Goal: Answer question/provide support: Share knowledge or assist other users

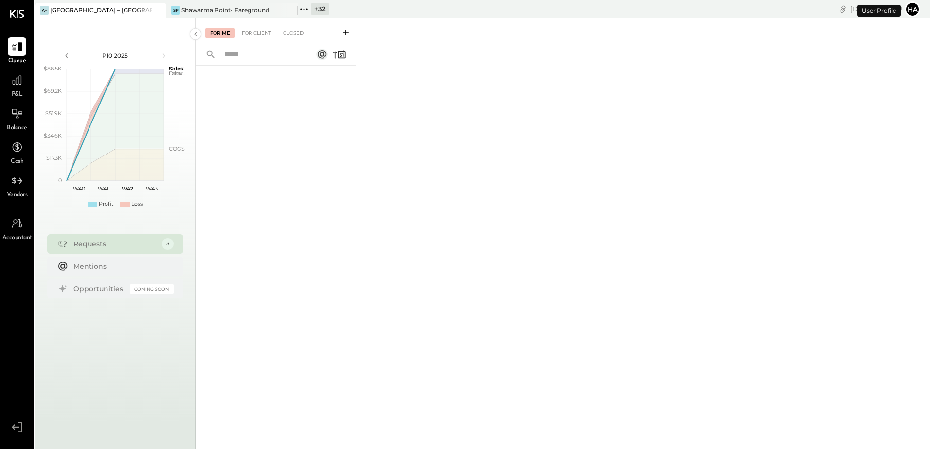
click at [155, 12] on icon at bounding box center [158, 10] width 12 height 12
click at [185, 12] on div "+ 33" at bounding box center [189, 9] width 18 height 12
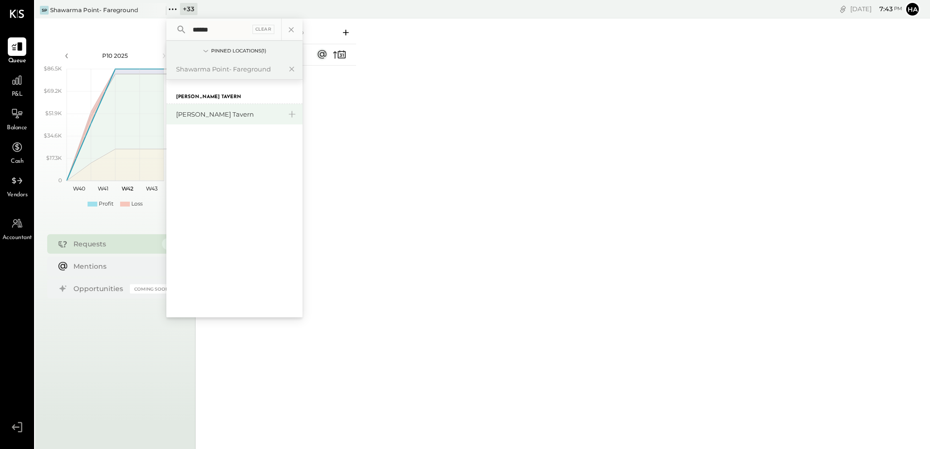
type input "******"
click at [209, 112] on div "[PERSON_NAME] Tavern" at bounding box center [228, 114] width 105 height 9
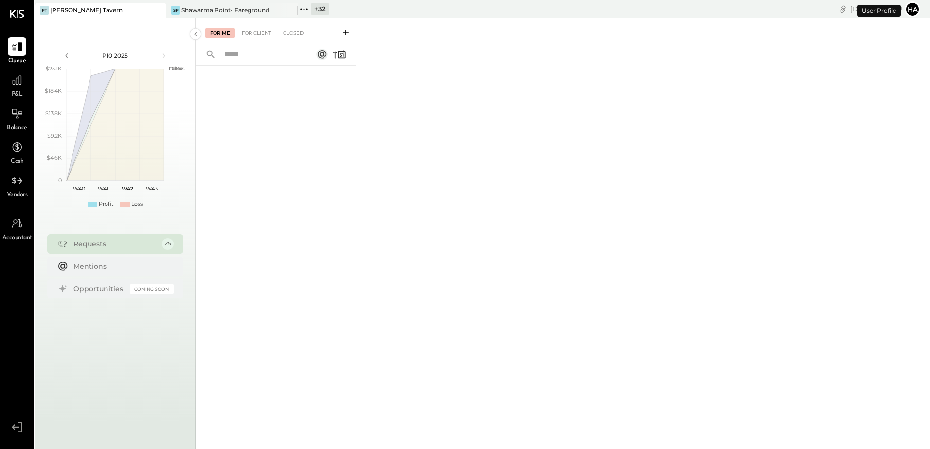
click at [321, 7] on div "+ 32" at bounding box center [320, 9] width 18 height 12
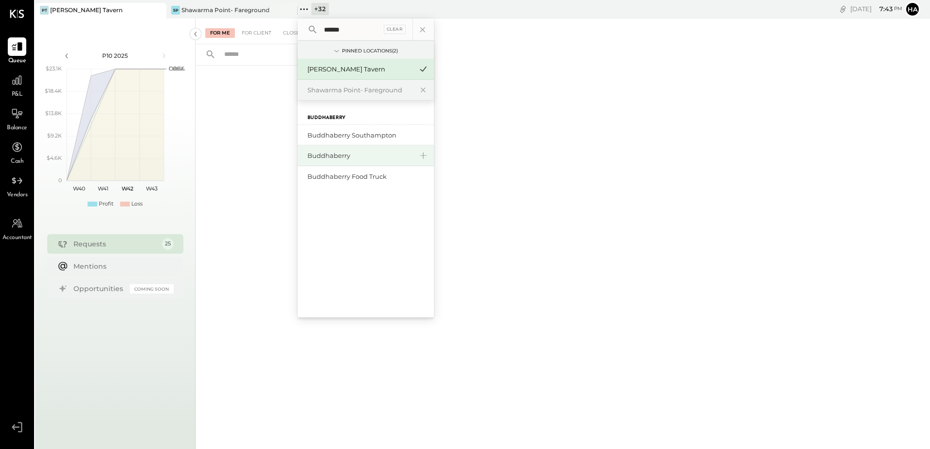
type input "******"
click at [352, 156] on div "Buddhaberry" at bounding box center [359, 155] width 105 height 9
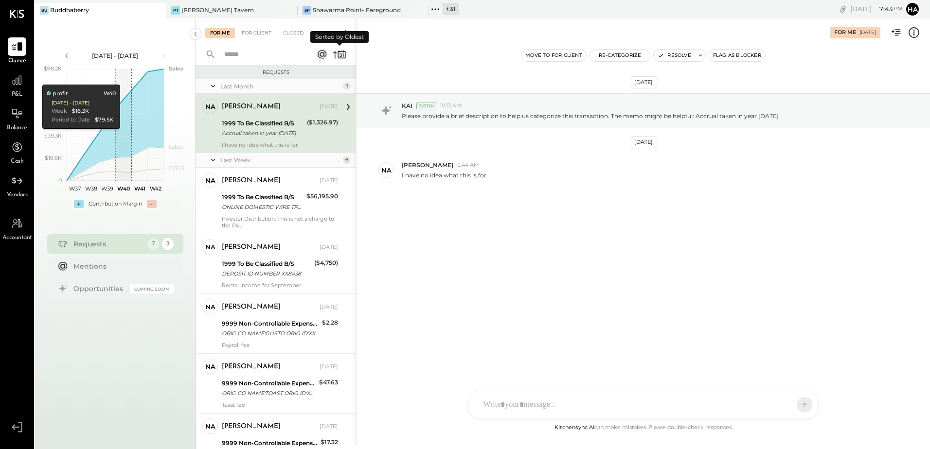
click at [335, 57] on icon at bounding box center [335, 55] width 4 height 7
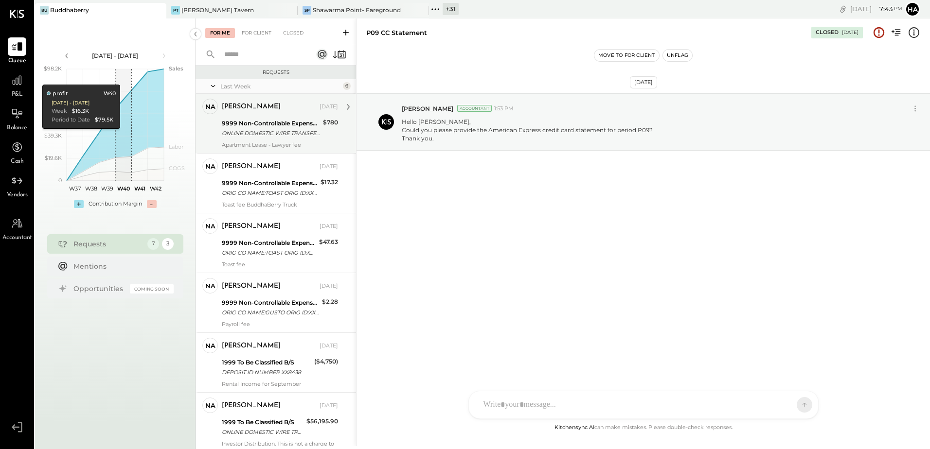
click at [280, 129] on div "ONLINE DOMESTIC WIRE TRANSFER VIA: MFRS BUF/XXXXX0046 A/C: ATTORNEY PROFESSIONA…" at bounding box center [271, 133] width 98 height 10
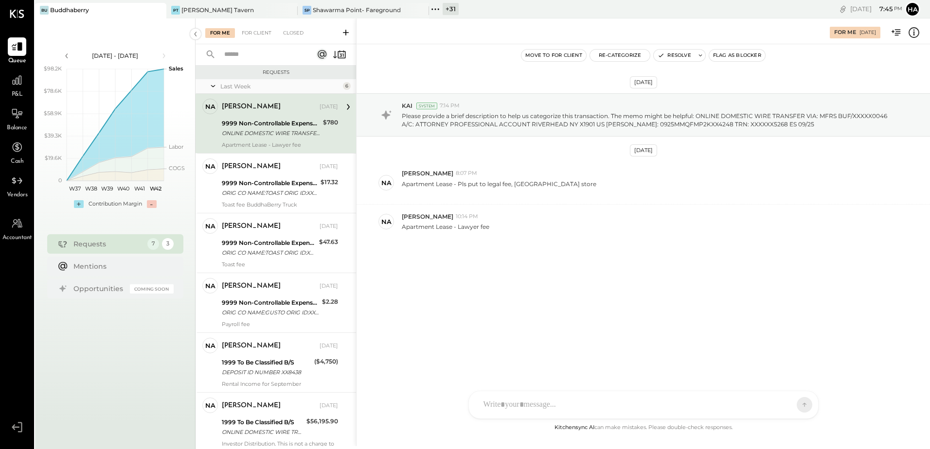
click at [268, 119] on div "9999 Non-Controllable Expenses:Other Income and Expenses:To Be Classified P&L" at bounding box center [271, 124] width 98 height 10
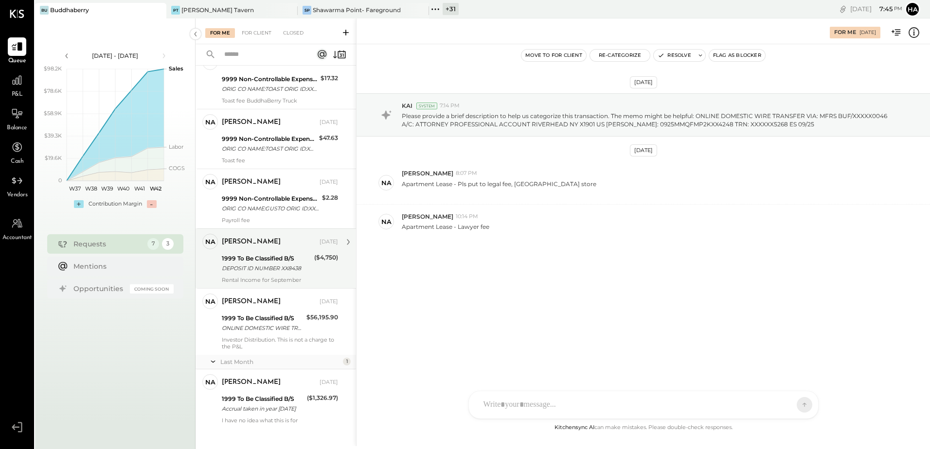
scroll to position [114, 0]
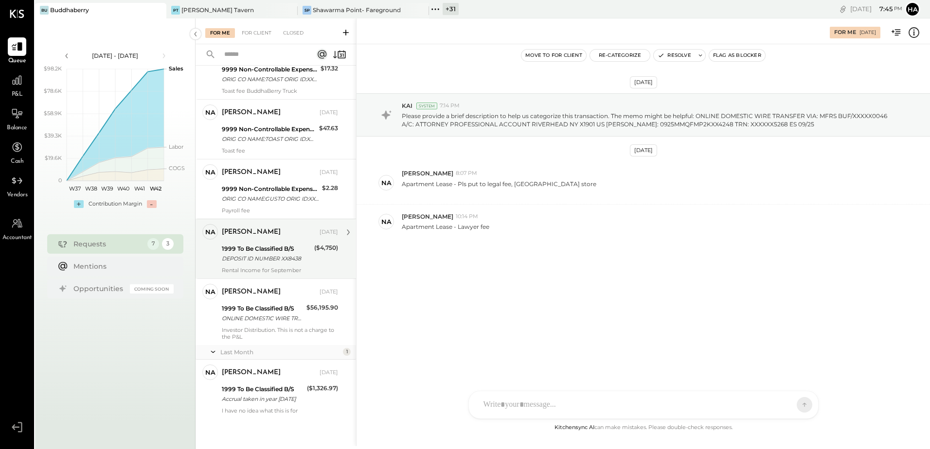
click at [251, 254] on div "DEPOSIT ID NUMBER XX8438" at bounding box center [266, 259] width 89 height 10
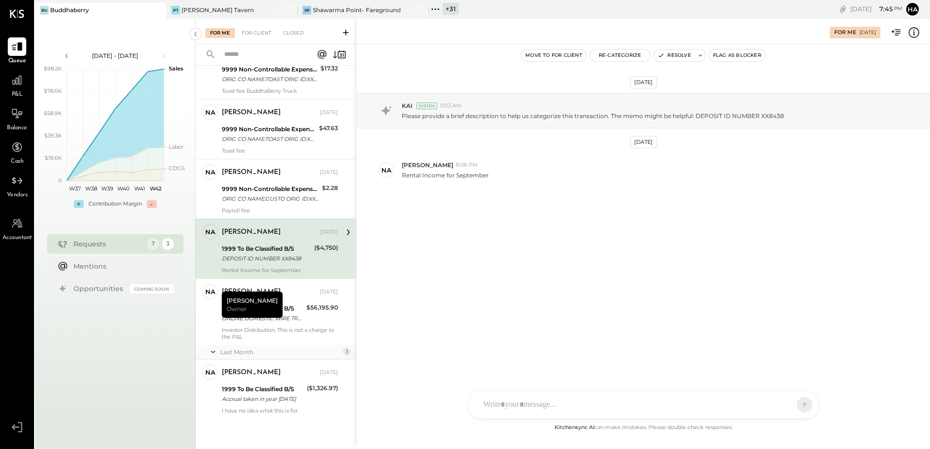
click at [488, 299] on div "[DATE] KAI System 10:13 AM Please provide a brief description to help us catego…" at bounding box center [642, 233] width 573 height 378
click at [680, 55] on button "Resolve" at bounding box center [674, 56] width 41 height 12
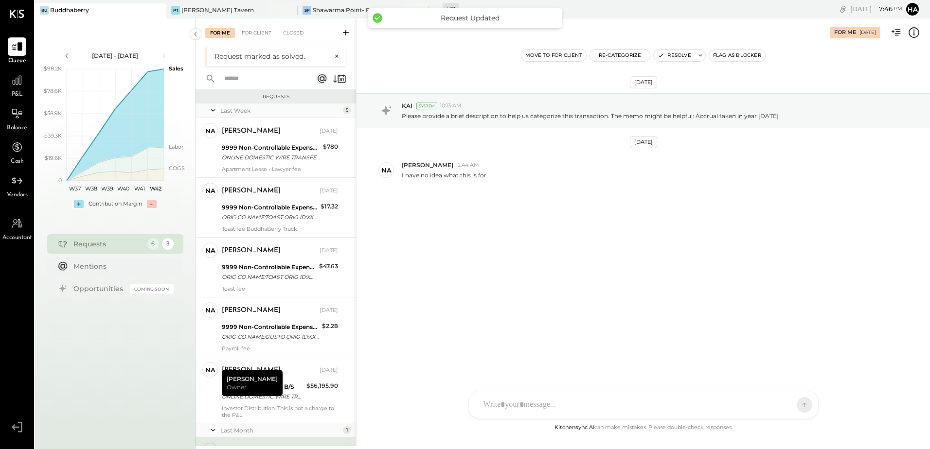
click at [448, 328] on div "[DATE] KAI System 10:13 AM Please provide a brief description to help us catego…" at bounding box center [642, 233] width 573 height 378
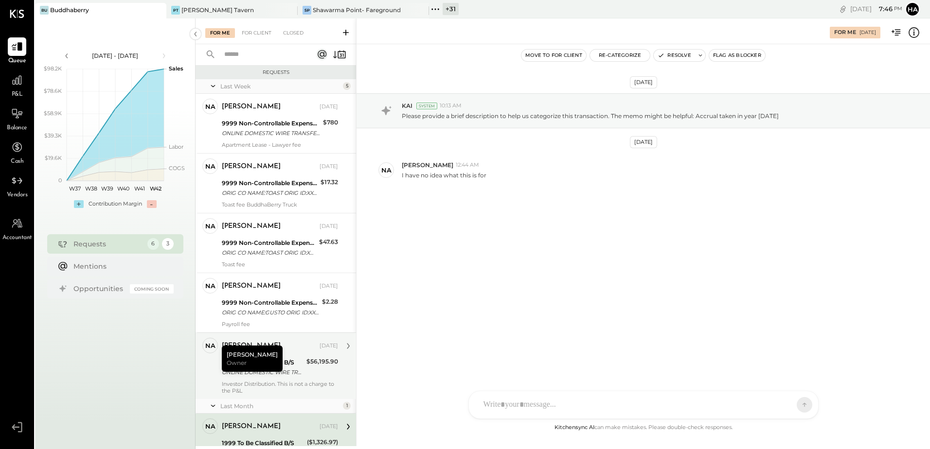
click at [292, 355] on div "[PERSON_NAME] [DATE] 1999 To Be Classified B/S ONLINE DOMESTIC WIRE TRANSFER A/…" at bounding box center [280, 366] width 116 height 56
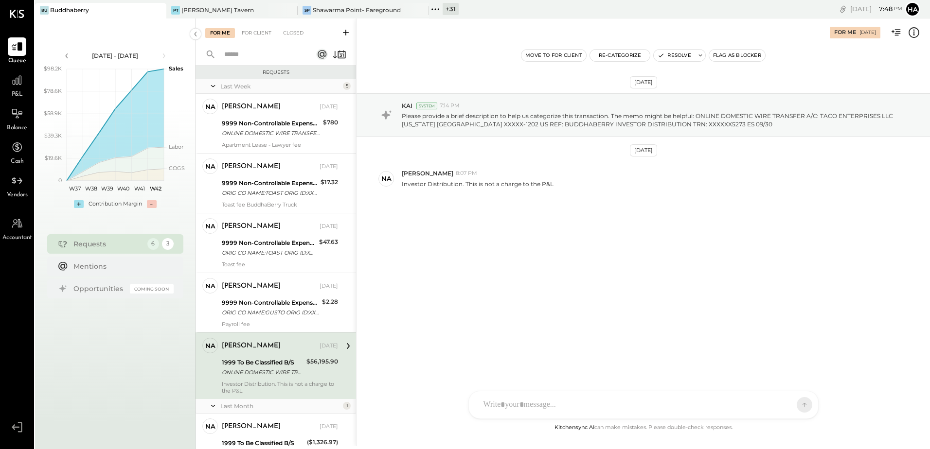
click at [557, 404] on div at bounding box center [634, 404] width 312 height 21
click at [795, 351] on icon at bounding box center [798, 349] width 12 height 12
click at [801, 389] on icon at bounding box center [798, 390] width 12 height 12
click at [796, 405] on icon at bounding box center [796, 405] width 9 height 10
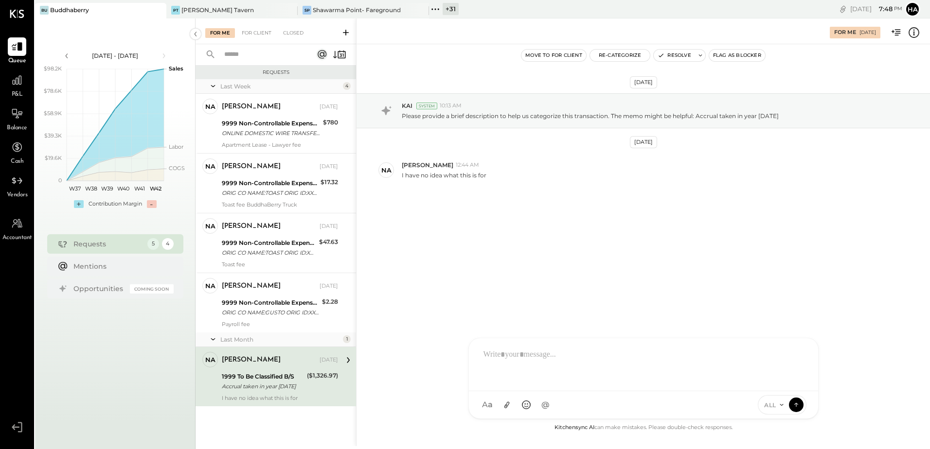
click at [273, 376] on div "1999 To Be Classified B/S" at bounding box center [263, 377] width 82 height 10
click at [526, 406] on div at bounding box center [634, 404] width 312 height 21
click at [798, 343] on icon at bounding box center [798, 349] width 12 height 12
click at [800, 392] on icon at bounding box center [798, 390] width 12 height 12
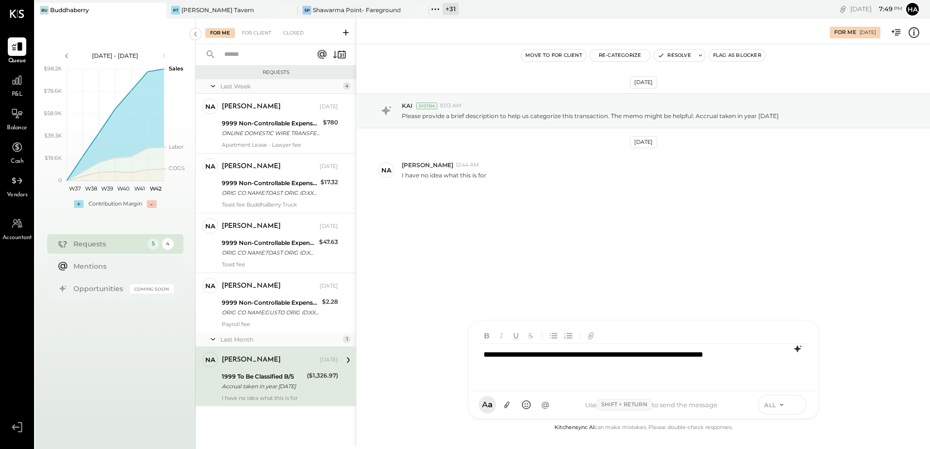
click at [798, 406] on icon at bounding box center [796, 405] width 9 height 10
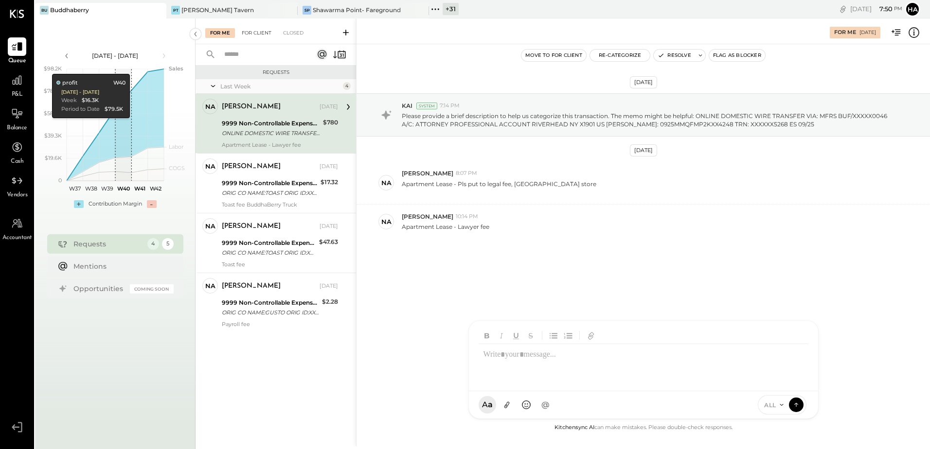
click at [257, 35] on div "For Client" at bounding box center [256, 33] width 39 height 10
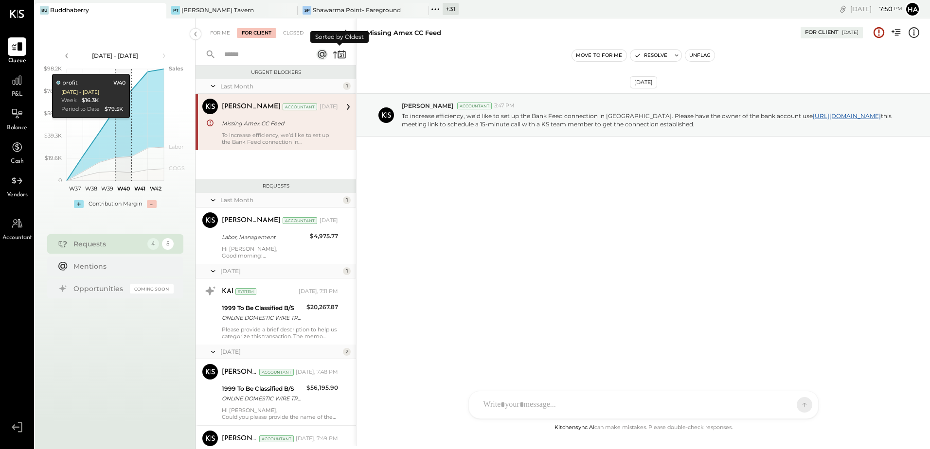
click at [336, 56] on icon at bounding box center [340, 55] width 14 height 14
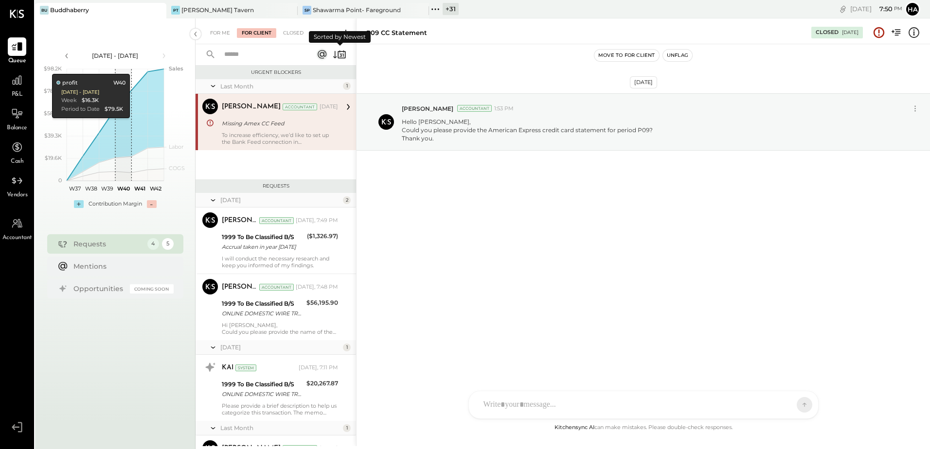
click at [335, 54] on icon at bounding box center [335, 54] width 4 height 7
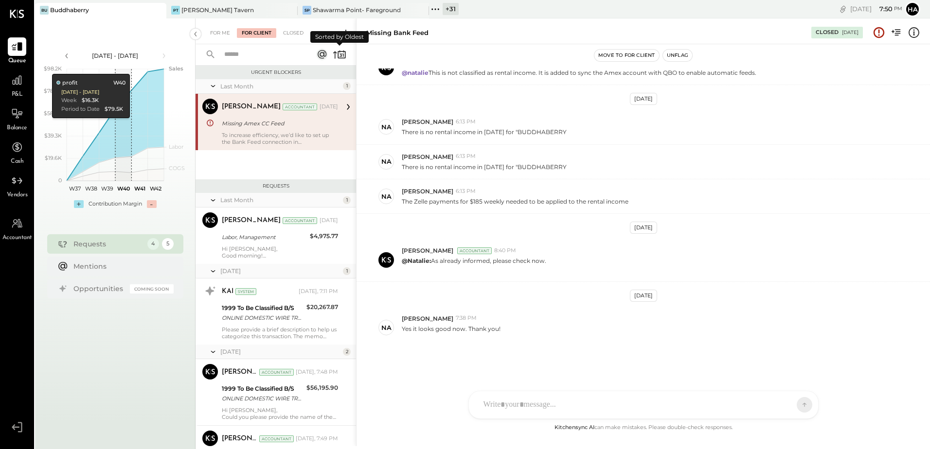
click at [336, 55] on icon at bounding box center [340, 55] width 14 height 14
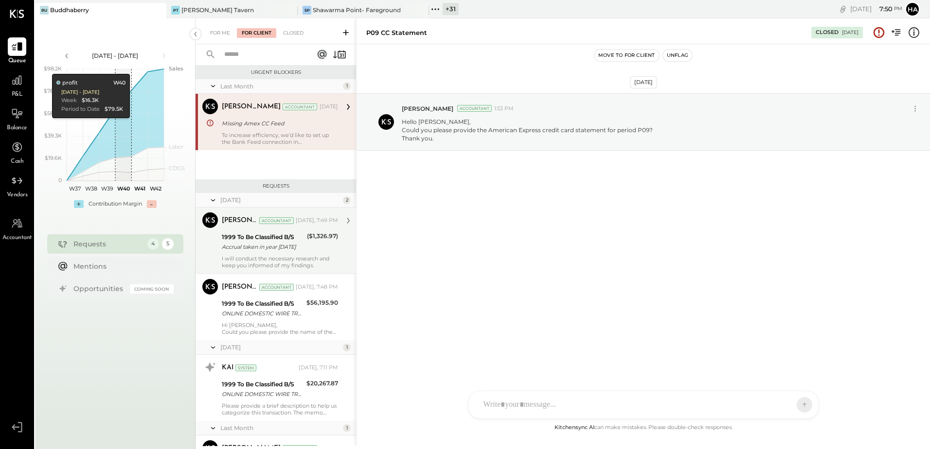
click at [278, 244] on div "Accrual taken in year [DATE]" at bounding box center [263, 247] width 82 height 10
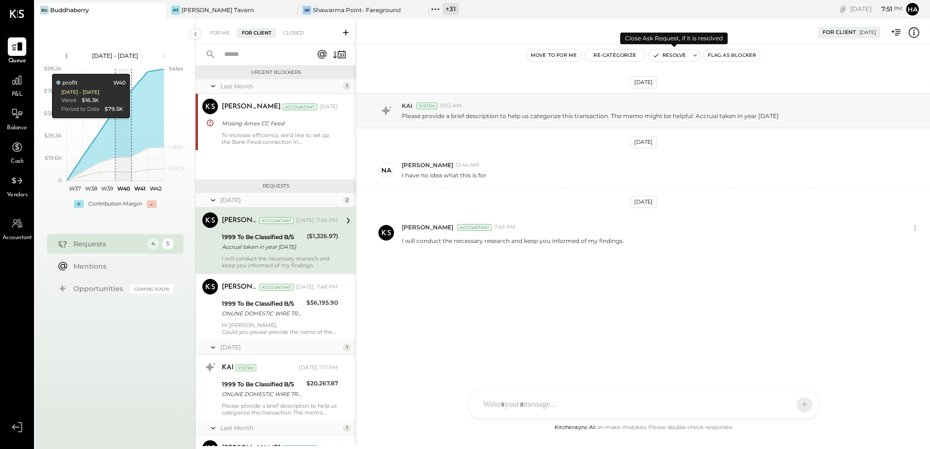
click at [667, 55] on button "Resolve" at bounding box center [669, 56] width 41 height 12
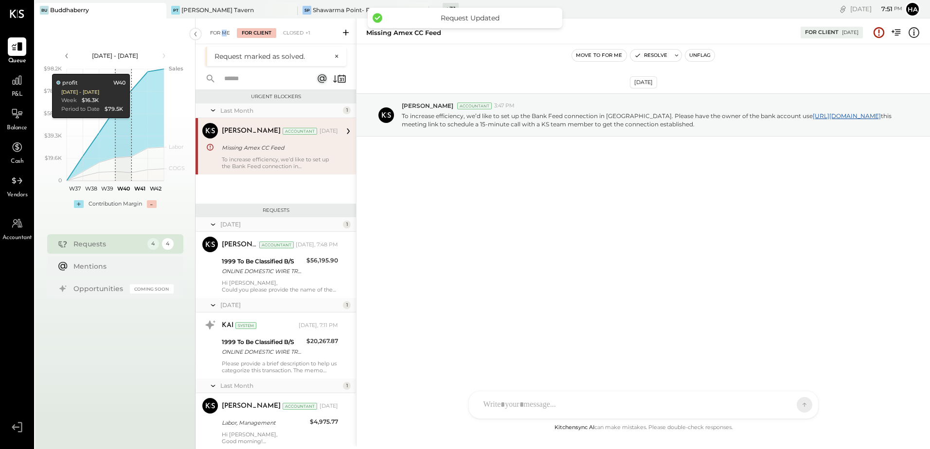
click at [224, 32] on div "For Me" at bounding box center [220, 33] width 30 height 10
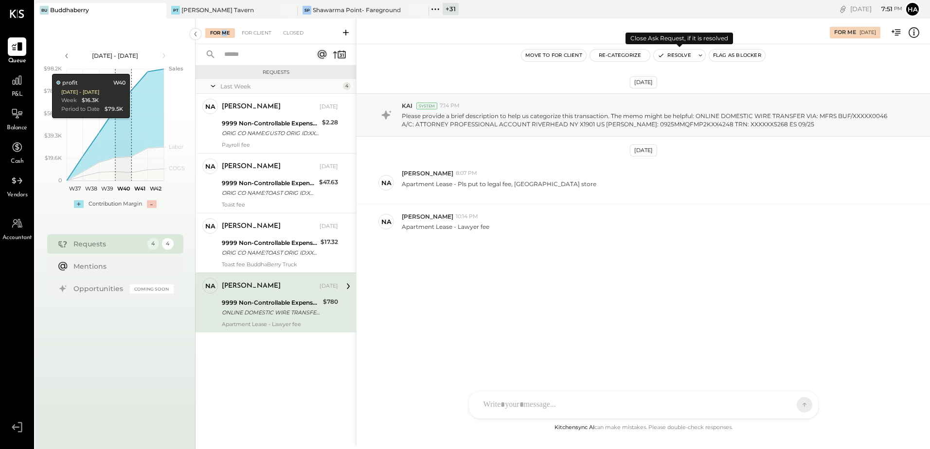
click at [670, 52] on button "Resolve" at bounding box center [674, 56] width 41 height 12
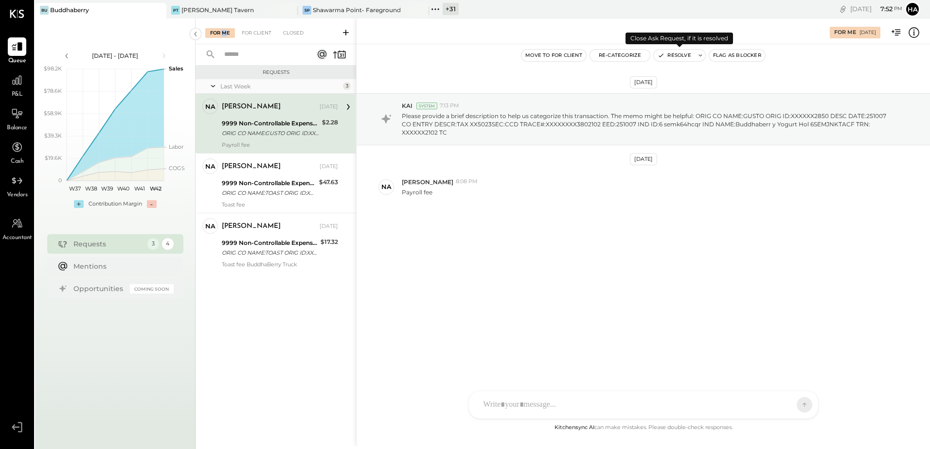
click at [683, 55] on button "Resolve" at bounding box center [674, 56] width 41 height 12
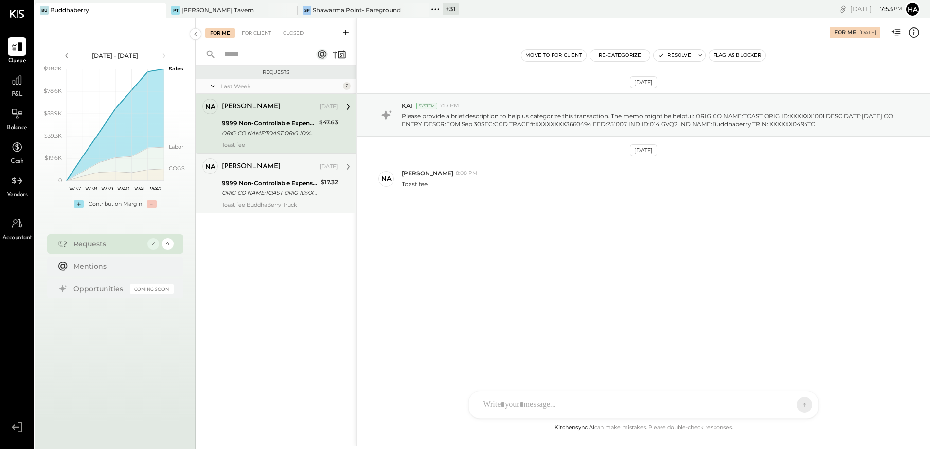
click at [225, 190] on div "ORIG CO NAME:TOAST ORIG ID:XXXXXX1001 DESC DATE:[DATE] CO ENTRY DESCR:EOM Sep 3…" at bounding box center [270, 193] width 96 height 10
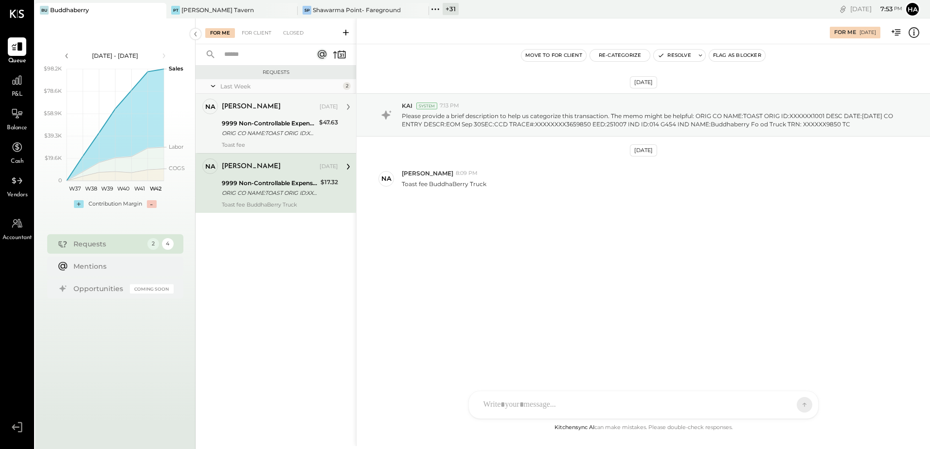
click at [281, 125] on div "9999 Non-Controllable Expenses:Other Income and Expenses:To Be Classified P&L" at bounding box center [269, 124] width 94 height 10
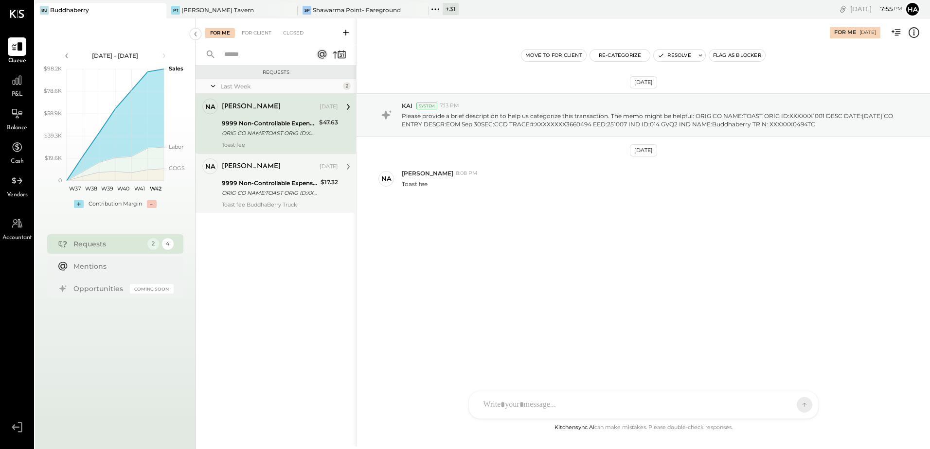
click at [245, 199] on div "[PERSON_NAME] [DATE] 9999 Non-Controllable Expenses:Other Income and Expenses:T…" at bounding box center [280, 184] width 116 height 50
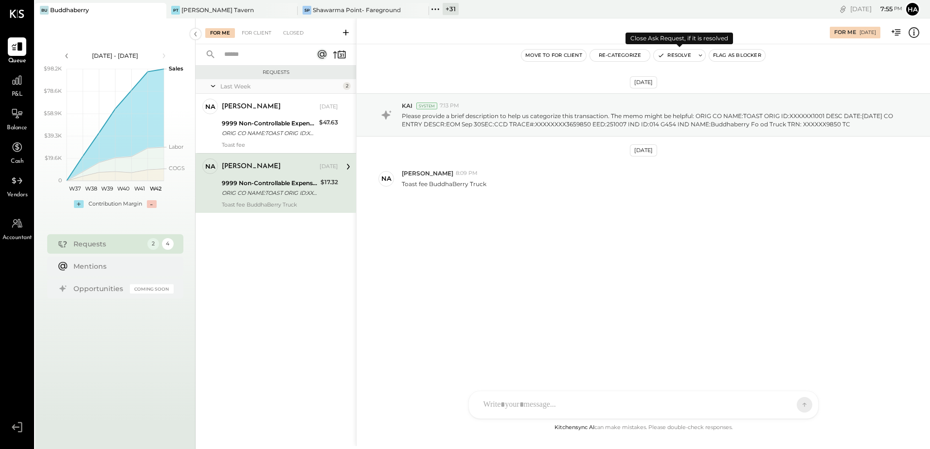
click at [671, 52] on button "Resolve" at bounding box center [674, 56] width 41 height 12
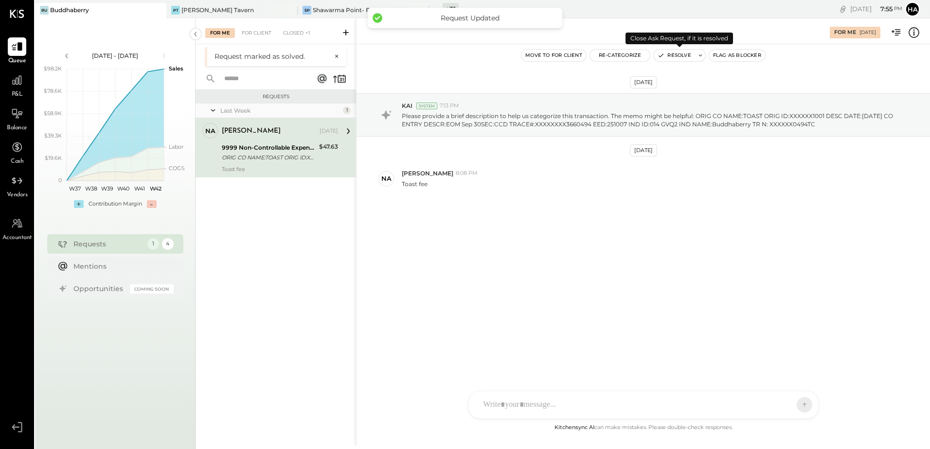
click at [667, 55] on button "Resolve" at bounding box center [674, 56] width 41 height 12
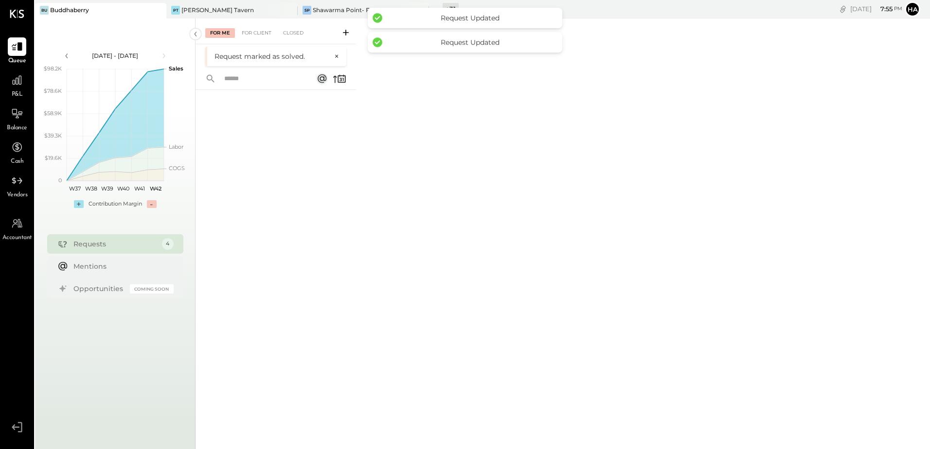
click at [467, 119] on div "For Me For Client Closed Request marked as solved. ×" at bounding box center [562, 232] width 734 height 428
click at [373, 60] on div "For Me For Client Closed" at bounding box center [562, 232] width 734 height 428
click at [434, 10] on icon at bounding box center [435, 9] width 13 height 13
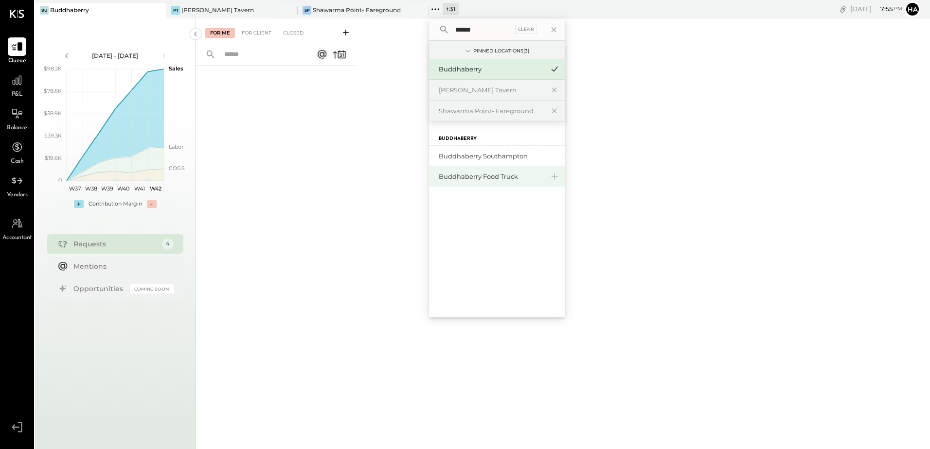
type input "******"
click at [483, 176] on div "Buddhaberry Food Truck" at bounding box center [491, 176] width 105 height 9
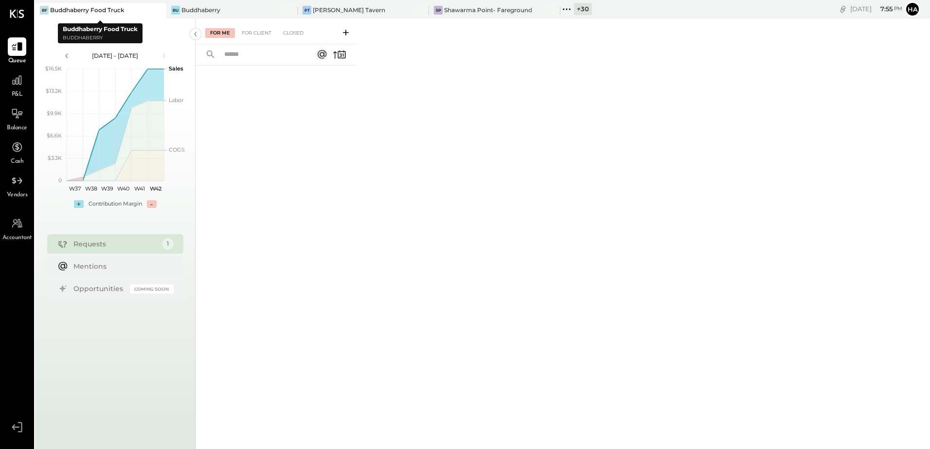
click at [159, 10] on icon at bounding box center [158, 10] width 12 height 12
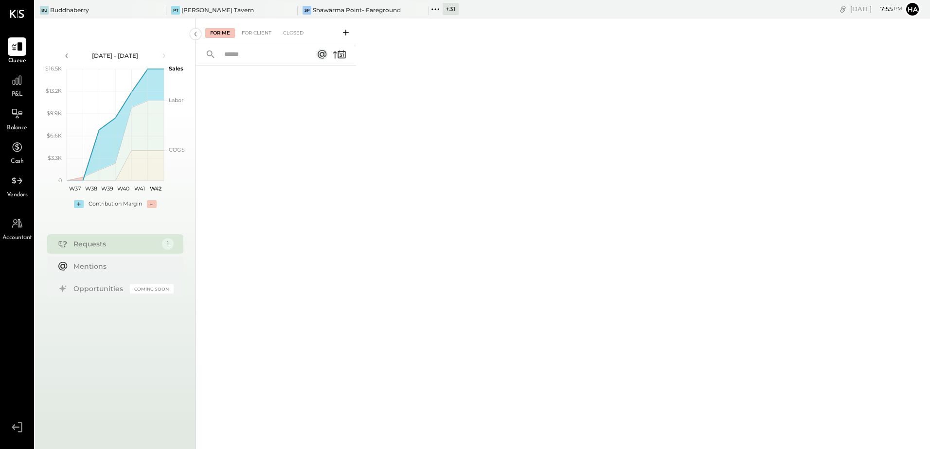
click at [433, 8] on icon at bounding box center [435, 9] width 13 height 13
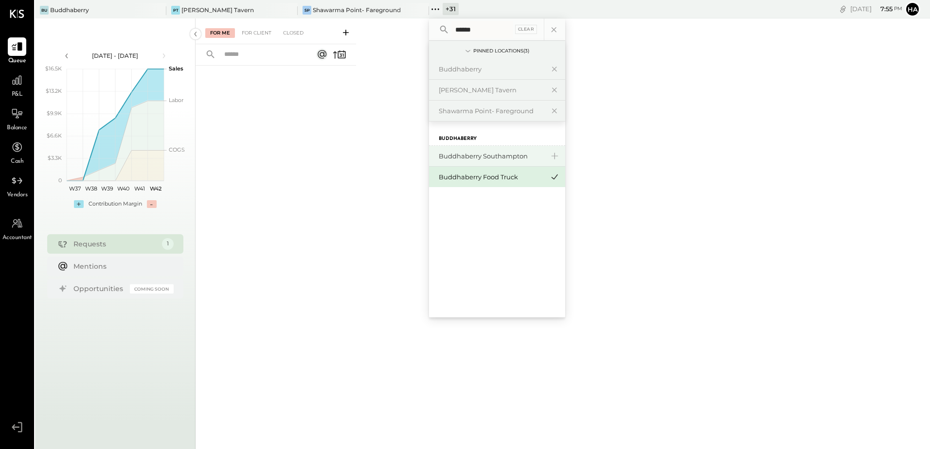
type input "******"
click at [477, 154] on div "Buddhaberry Southampton" at bounding box center [491, 156] width 105 height 9
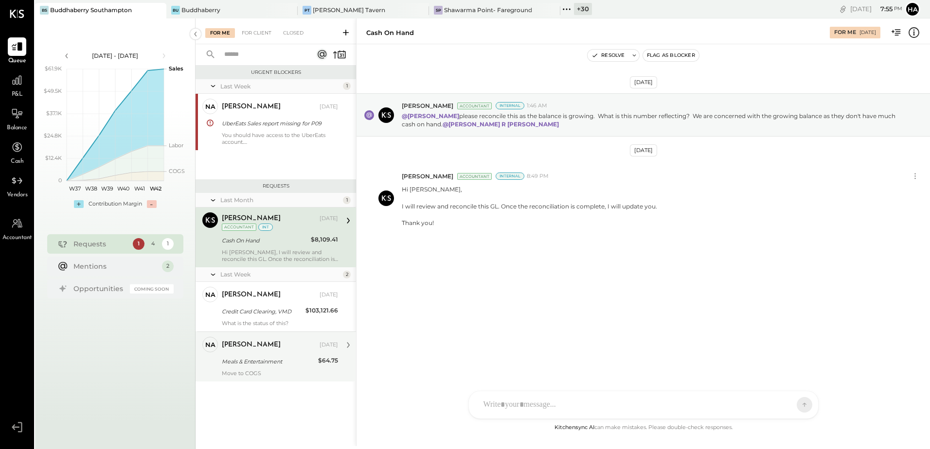
click at [257, 360] on div "Meals & Entertainment" at bounding box center [268, 362] width 93 height 10
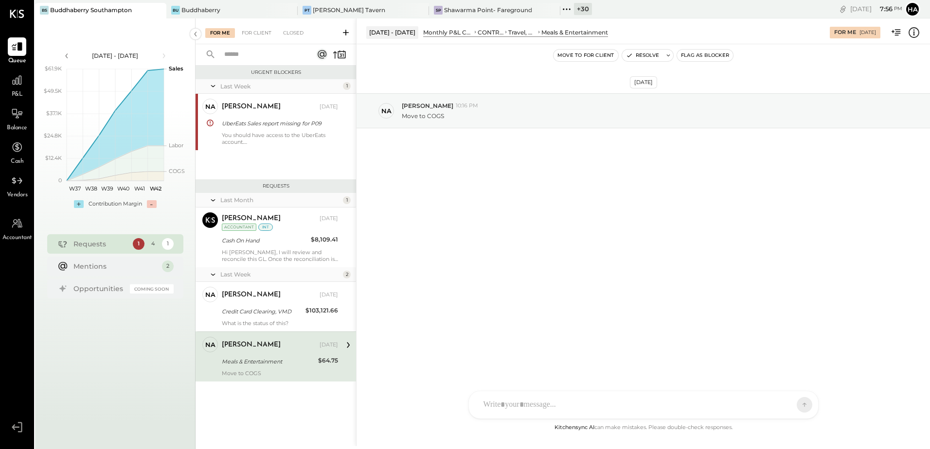
click at [282, 295] on div "[PERSON_NAME]" at bounding box center [270, 295] width 96 height 10
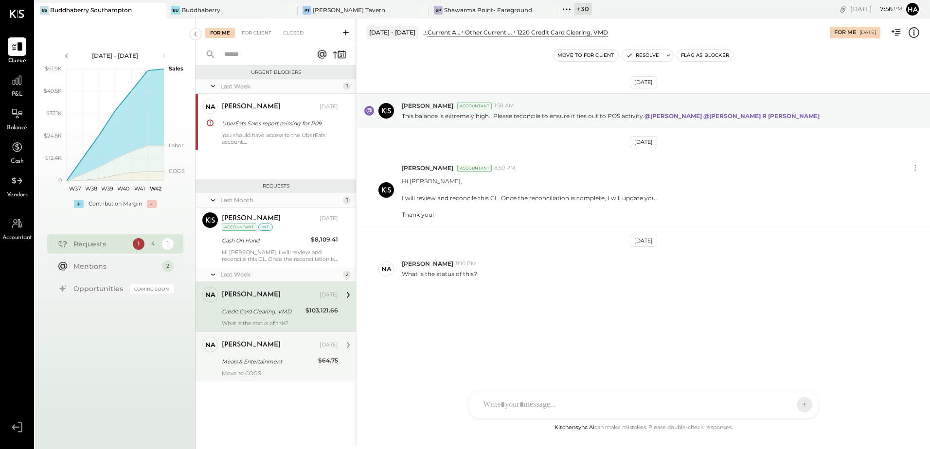
click at [279, 367] on div "Meals & Entertainment" at bounding box center [268, 362] width 93 height 12
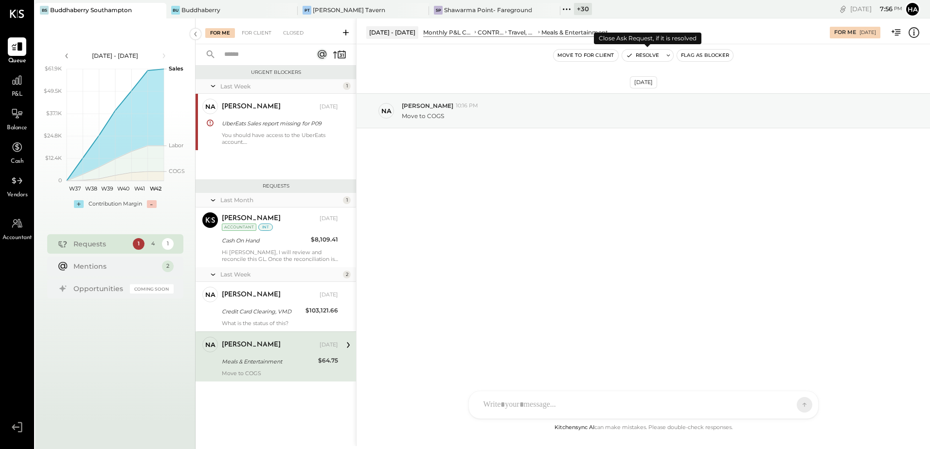
click at [649, 54] on button "Resolve" at bounding box center [642, 56] width 41 height 12
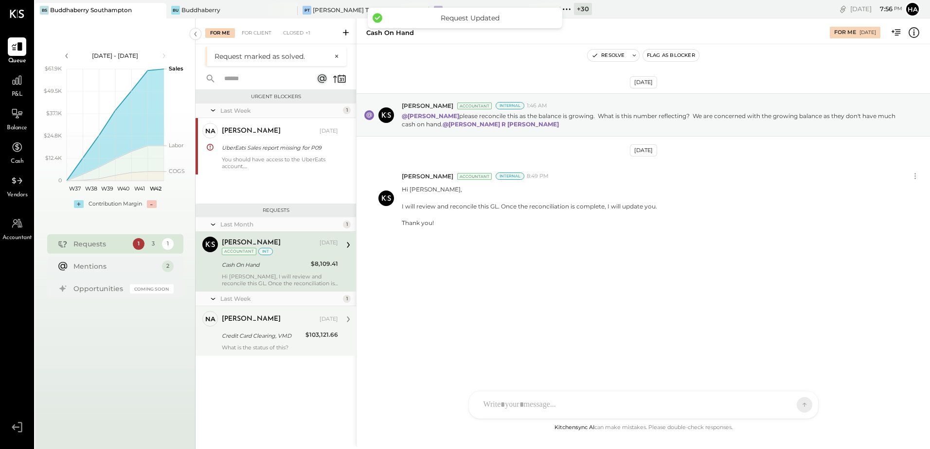
click at [240, 328] on div "natalie Oct 10, 2025 Credit Card Clearing, VMD $103,121.66 What is the status o…" at bounding box center [280, 331] width 116 height 40
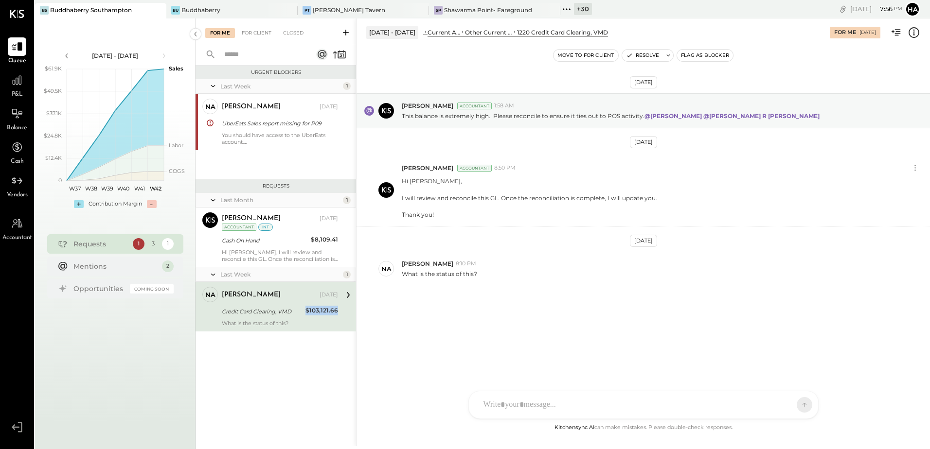
drag, startPoint x: 303, startPoint y: 310, endPoint x: 339, endPoint y: 310, distance: 36.0
click at [339, 310] on div "na natalie Owner natalie Oct 10, 2025 Credit Card Clearing, VMD $103,121.66 Wha…" at bounding box center [275, 307] width 160 height 50
click at [511, 391] on div at bounding box center [643, 364] width 349 height 53
click at [798, 348] on icon at bounding box center [797, 349] width 6 height 7
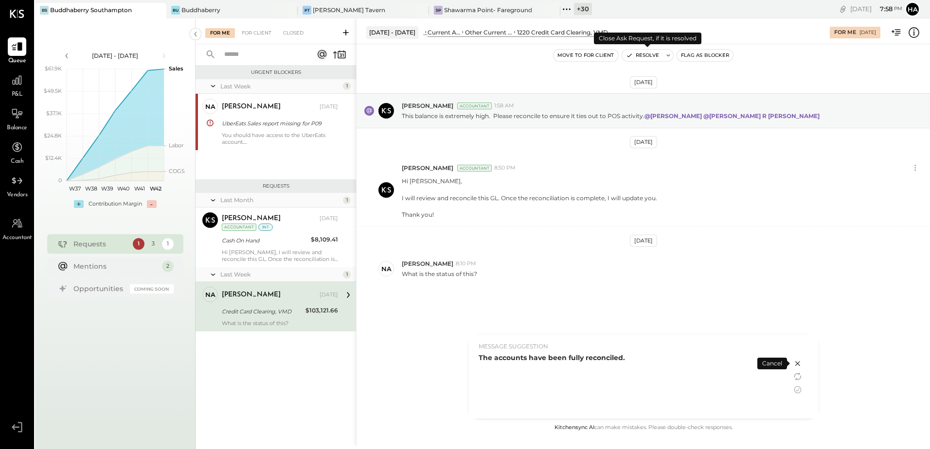
click at [797, 388] on icon at bounding box center [798, 390] width 12 height 12
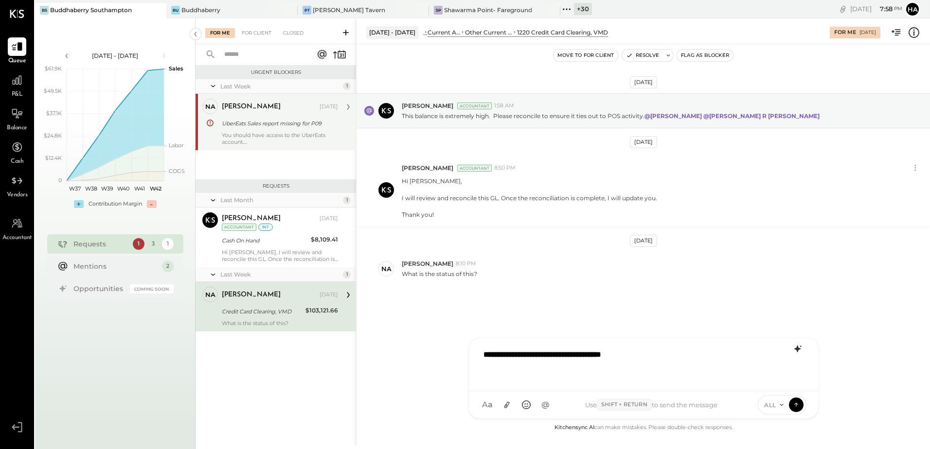
click at [284, 125] on div "UberEats Sales report missing for P09" at bounding box center [278, 124] width 113 height 10
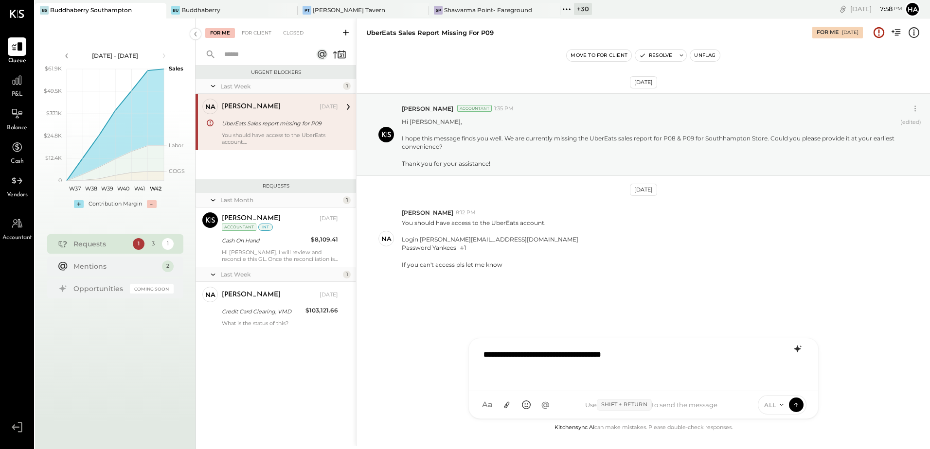
click at [660, 350] on div "**********" at bounding box center [643, 363] width 330 height 39
click at [560, 273] on div "na natalie 8:12 PM You should have access to the UberEats account. Login tom@bu…" at bounding box center [642, 239] width 573 height 76
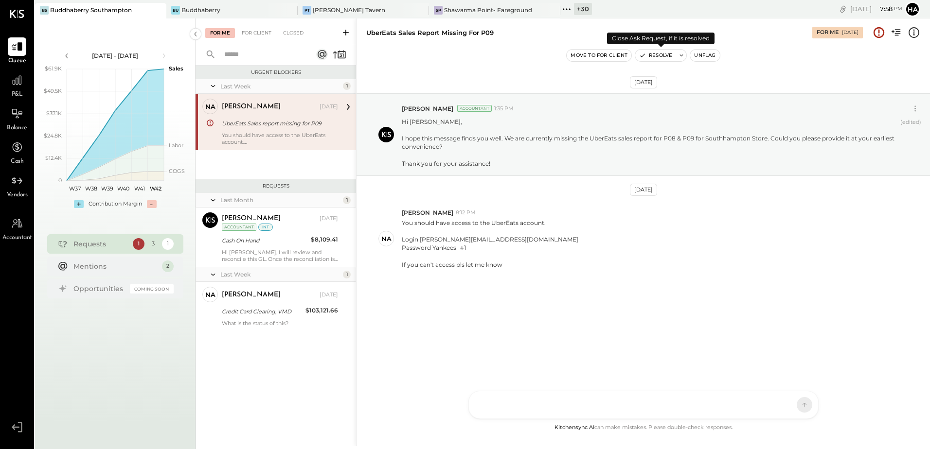
click at [657, 55] on button "Resolve" at bounding box center [655, 56] width 41 height 12
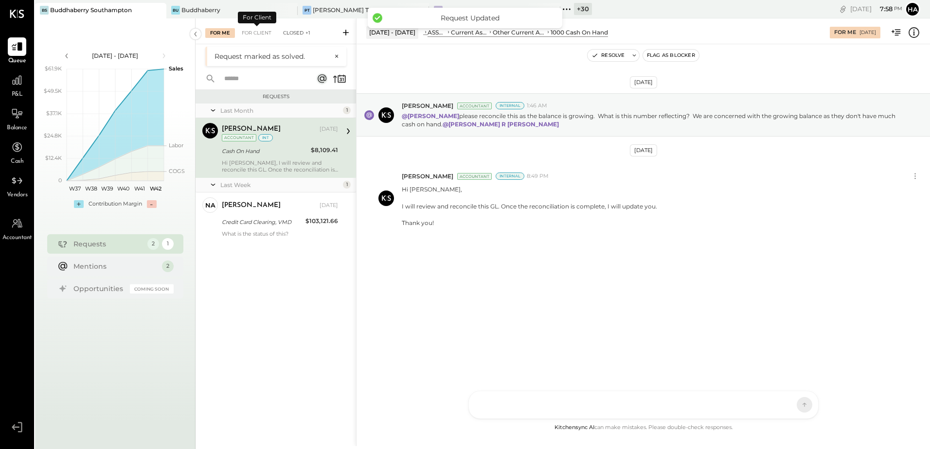
click at [287, 32] on div "Closed +1" at bounding box center [296, 33] width 37 height 10
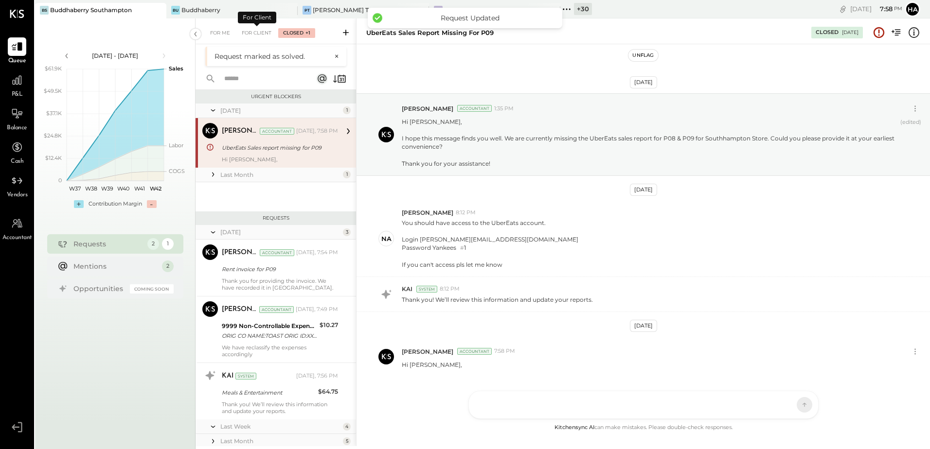
scroll to position [28, 0]
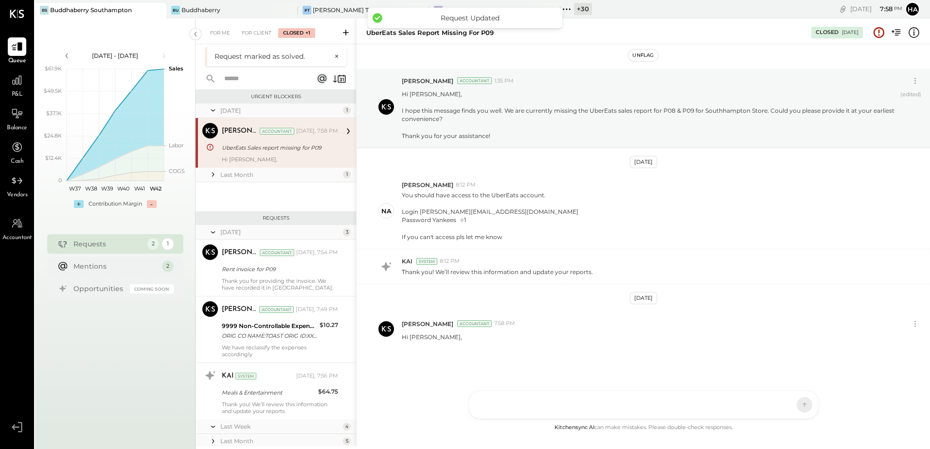
click at [269, 149] on div "UberEats Sales report missing for P09" at bounding box center [278, 148] width 113 height 10
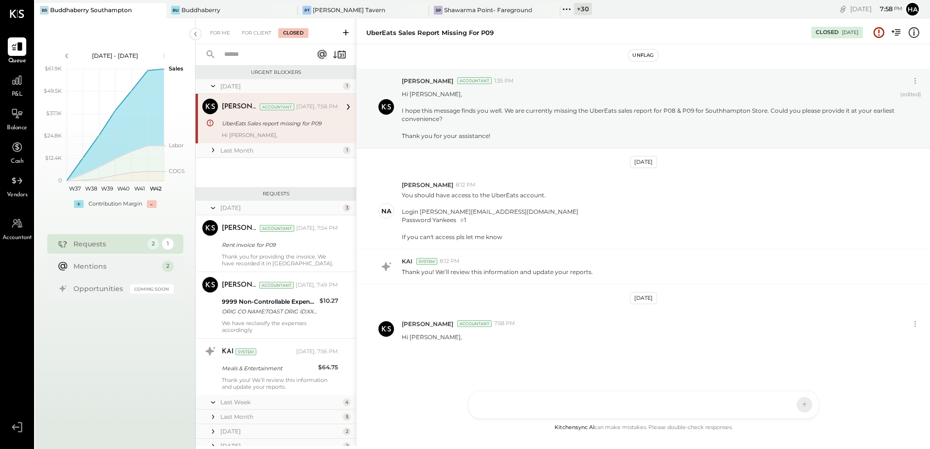
click at [915, 35] on icon at bounding box center [913, 32] width 13 height 13
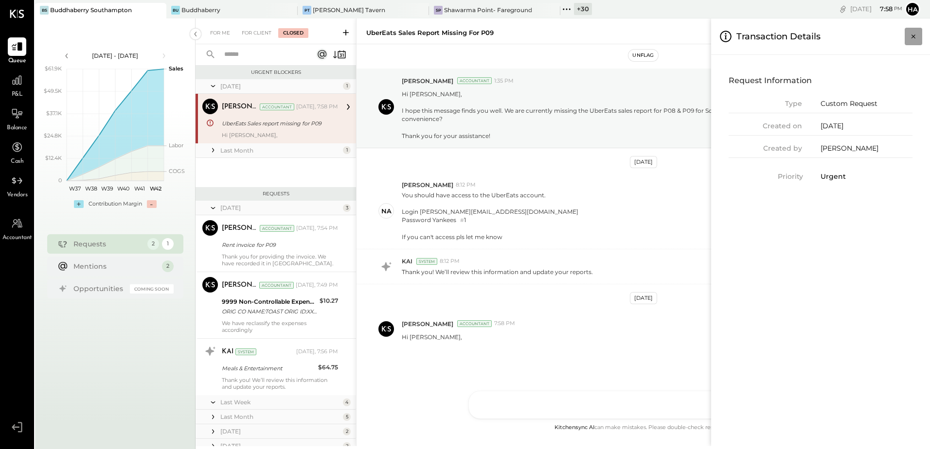
click at [910, 37] on icon "Close panel" at bounding box center [913, 37] width 10 height 10
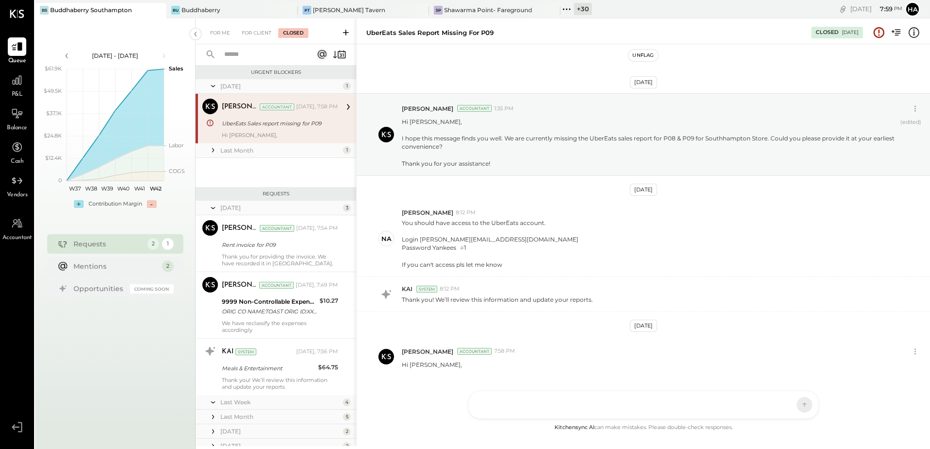
click at [897, 33] on icon at bounding box center [898, 32] width 6 height 6
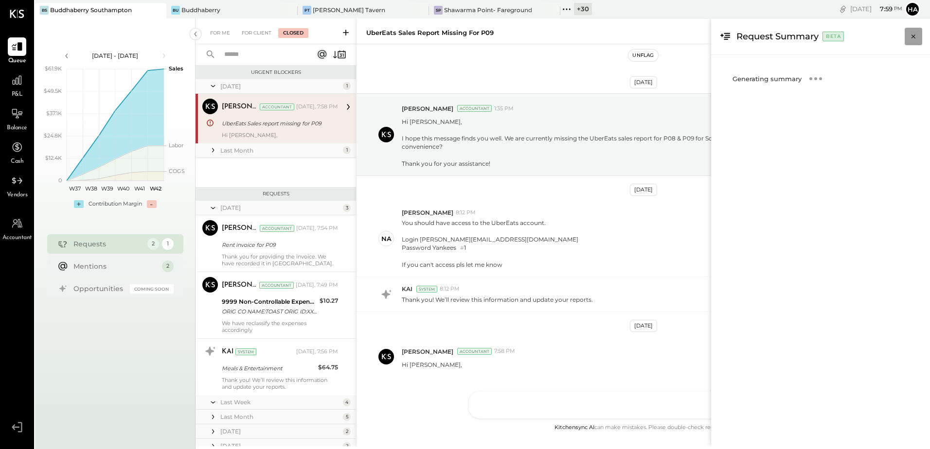
click at [914, 37] on icon "Close panel" at bounding box center [913, 37] width 4 height 4
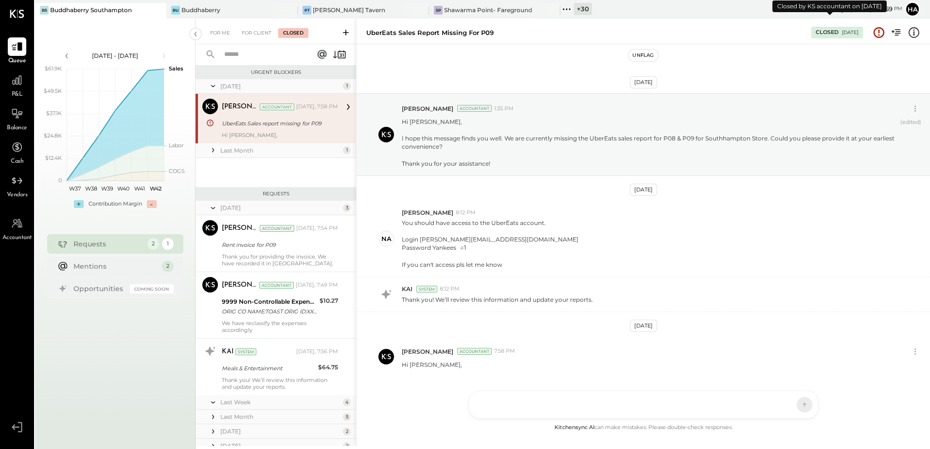
click at [833, 29] on div "Closed 10/15/2025" at bounding box center [837, 33] width 52 height 12
click at [913, 35] on icon at bounding box center [913, 32] width 13 height 13
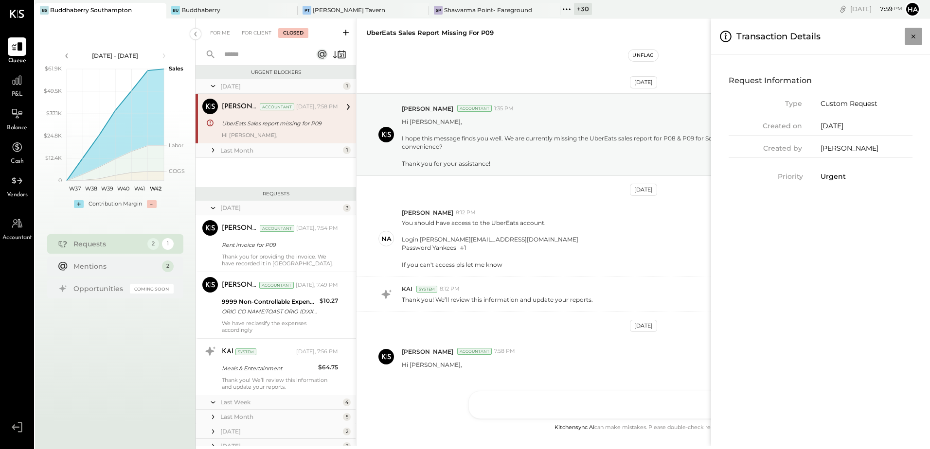
click at [915, 36] on icon "Close panel" at bounding box center [913, 37] width 10 height 10
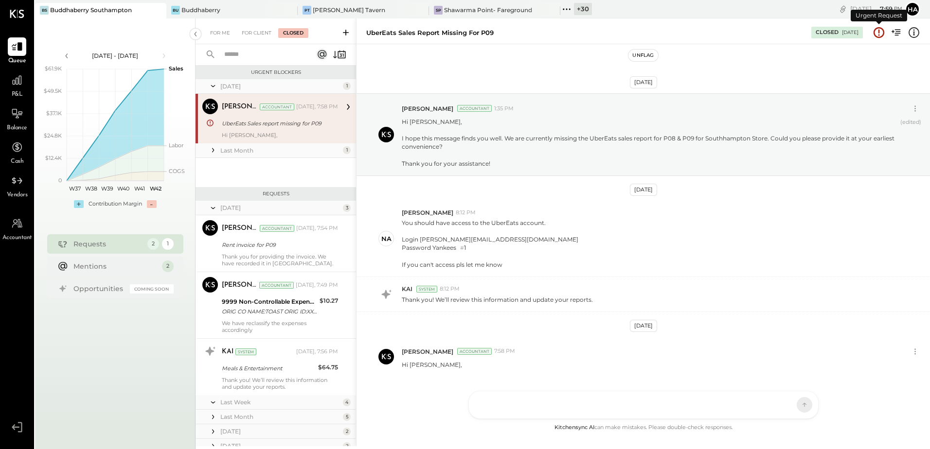
click at [879, 33] on icon at bounding box center [878, 31] width 1 height 4
click at [542, 402] on div "HT Harsh Talajiya CR Chintan R Dave D david MG Margi Gandhi N natalie AR Alex R…" at bounding box center [643, 369] width 350 height 99
click at [761, 406] on span "REOPEN" at bounding box center [768, 405] width 28 height 8
click at [792, 403] on button at bounding box center [796, 405] width 15 height 15
click at [543, 362] on div at bounding box center [643, 363] width 330 height 39
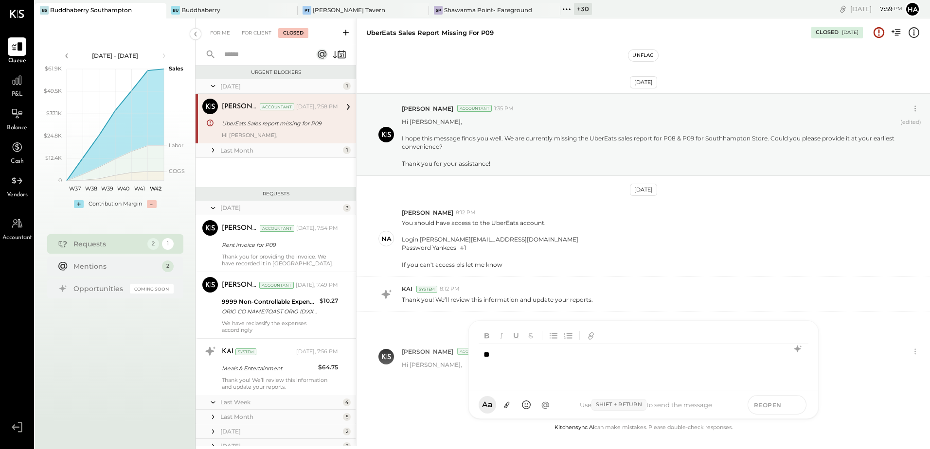
click at [797, 407] on icon at bounding box center [796, 405] width 9 height 10
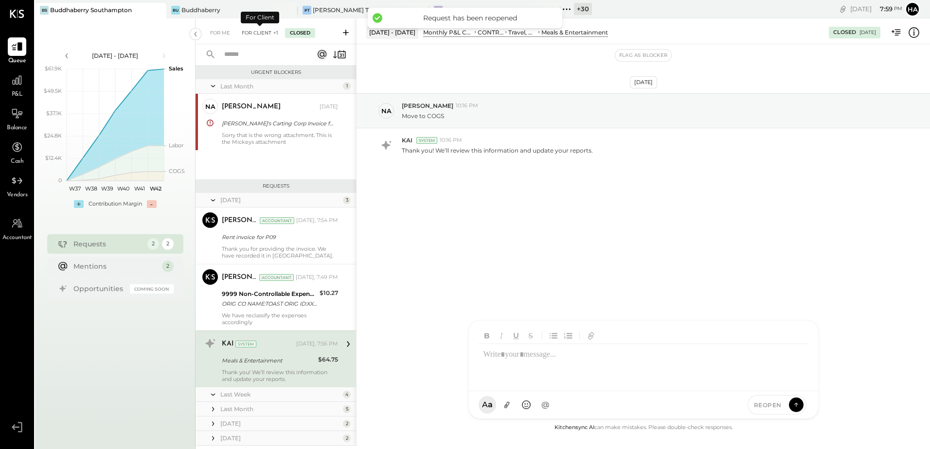
click at [256, 29] on div "For Client +1" at bounding box center [260, 33] width 46 height 10
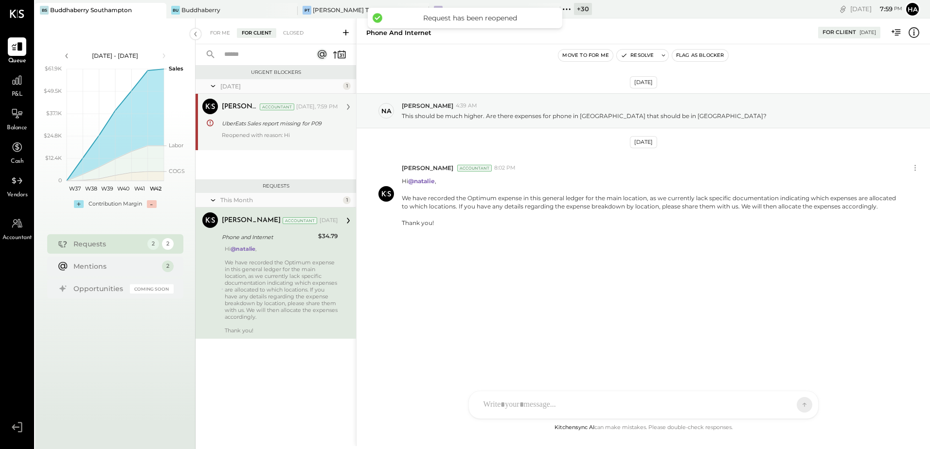
click at [257, 124] on div "UberEats Sales report missing for P09" at bounding box center [278, 124] width 113 height 10
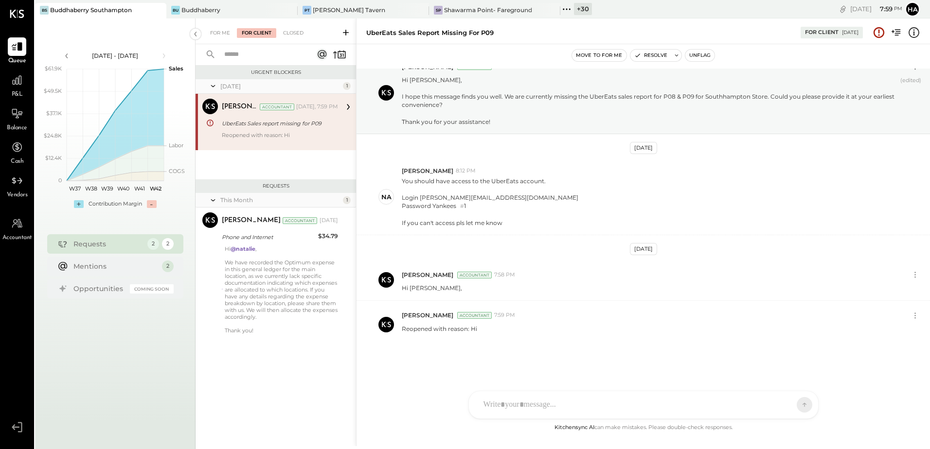
click at [591, 57] on button "Move to for me" at bounding box center [599, 56] width 54 height 12
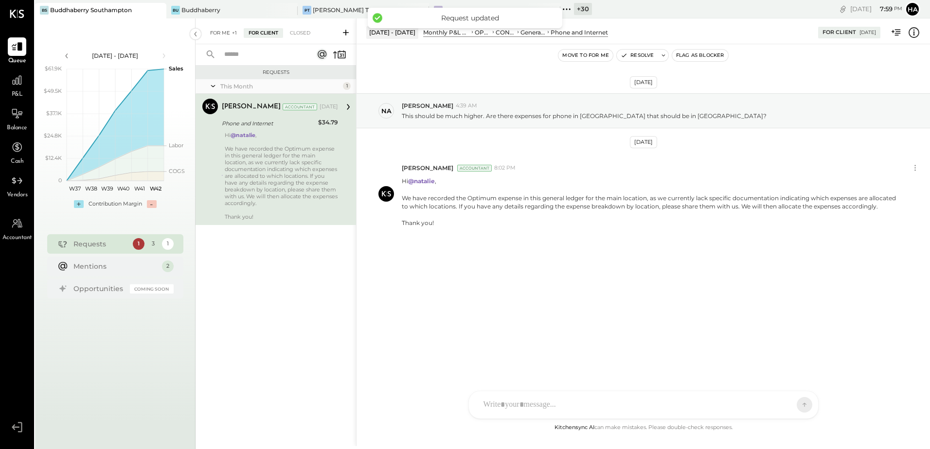
click at [225, 29] on div "For Me +1" at bounding box center [223, 33] width 36 height 10
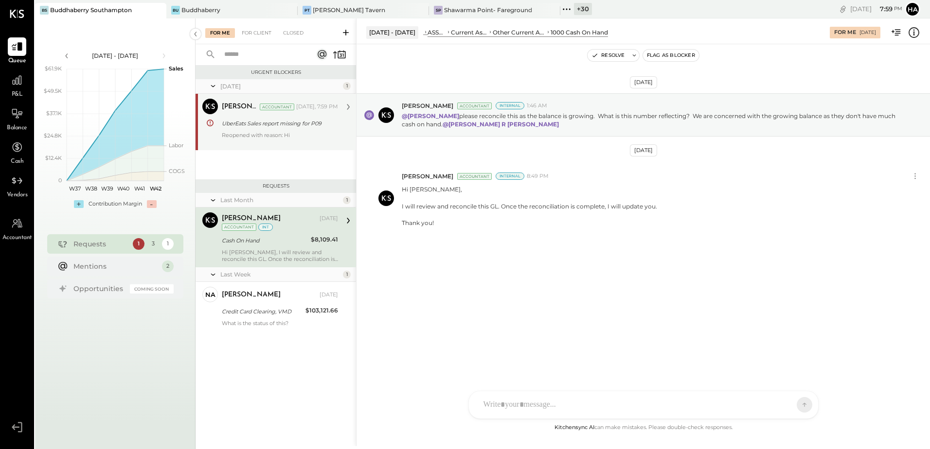
click at [252, 134] on div "Reopened with reason: Hi" at bounding box center [280, 139] width 116 height 14
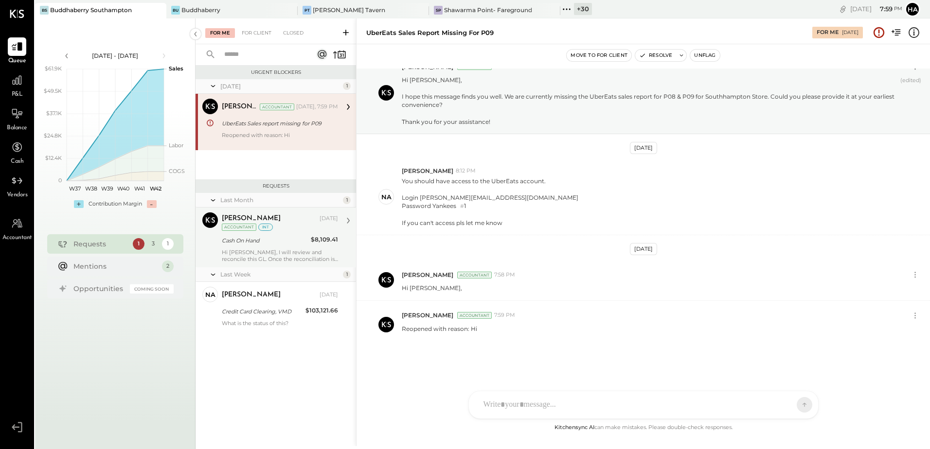
click at [284, 248] on div "Harsh Talajiya Sep 25, 2025 Accountant int Cash On Hand $8,109.41 Hi Chris, I w…" at bounding box center [280, 237] width 116 height 50
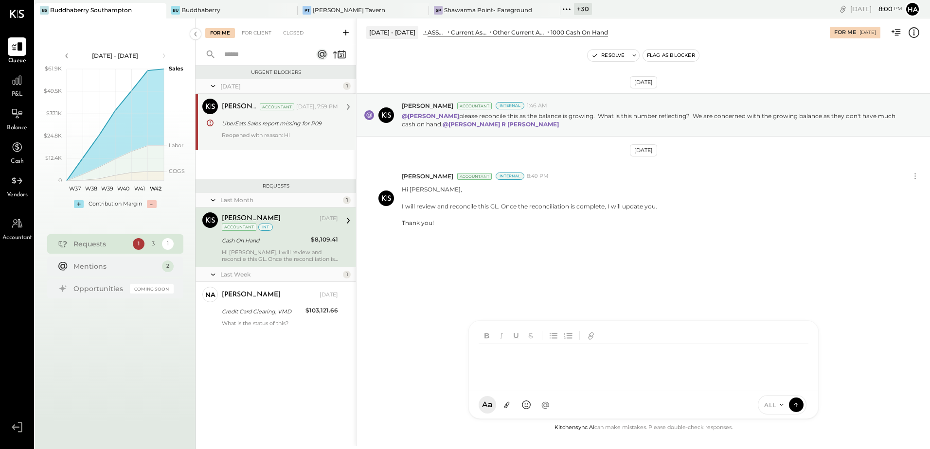
click at [493, 406] on div "HT Harsh Talajiya CR Chintan R Dave D david MG Margi Gandhi N natalie AR Alex R…" at bounding box center [643, 369] width 350 height 99
drag, startPoint x: 696, startPoint y: 353, endPoint x: 439, endPoint y: 353, distance: 257.2
click at [439, 353] on div "Aug 1 - 31, 2025 ASSETS Current Assets Other Current Assets 1000 Cash On Hand F…" at bounding box center [643, 232] width 574 height 428
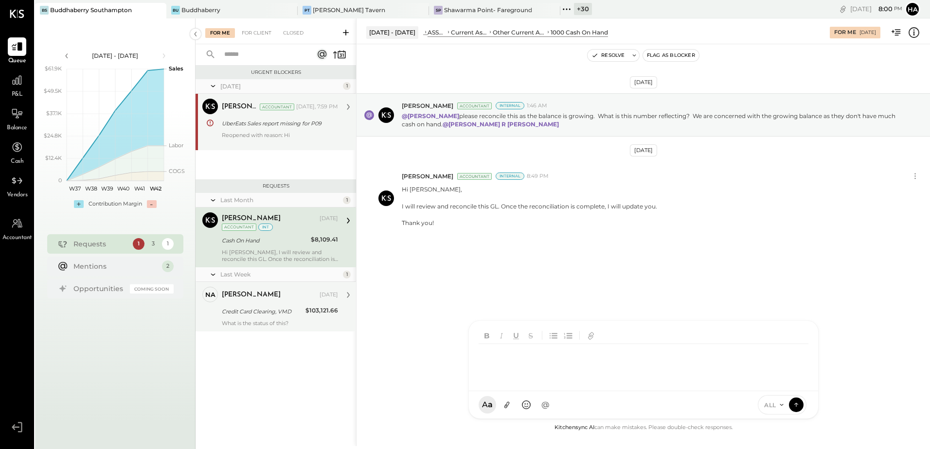
click at [290, 300] on div "[PERSON_NAME]" at bounding box center [270, 295] width 96 height 10
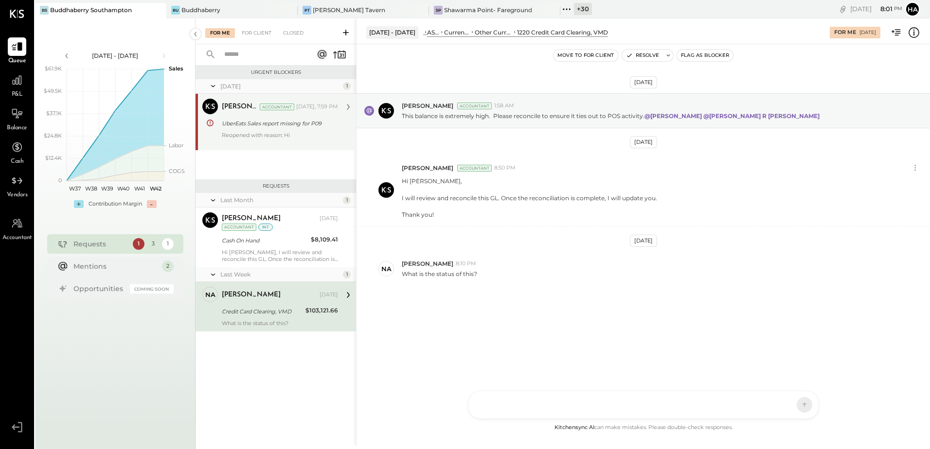
click at [296, 127] on div "UberEats Sales report missing for P09" at bounding box center [278, 124] width 113 height 10
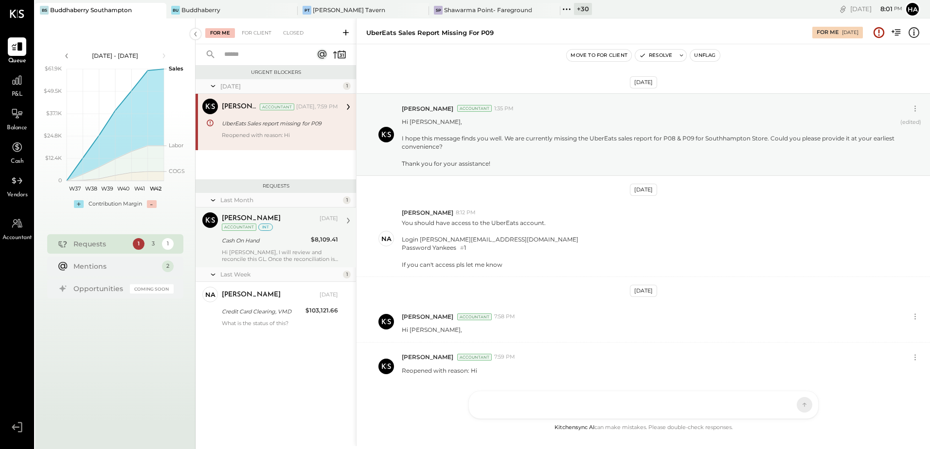
click at [269, 240] on div "Cash On Hand" at bounding box center [265, 241] width 86 height 10
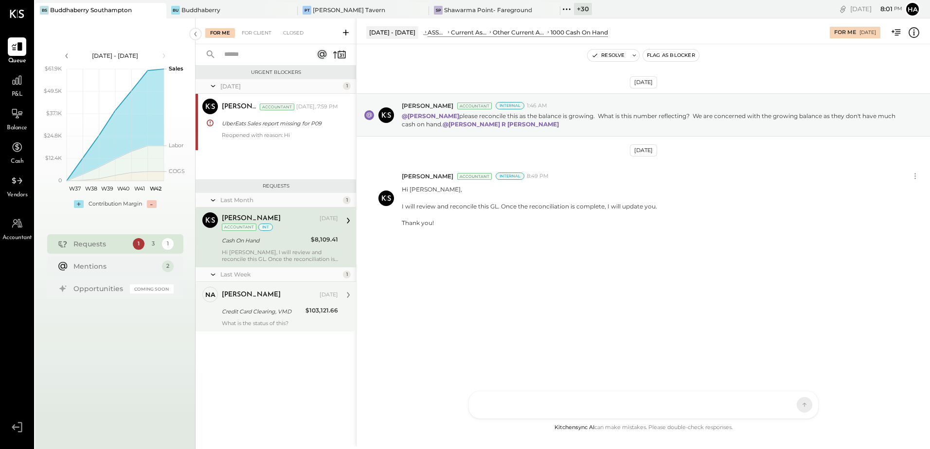
click at [269, 311] on div "Credit Card Clearing, VMD" at bounding box center [262, 312] width 81 height 10
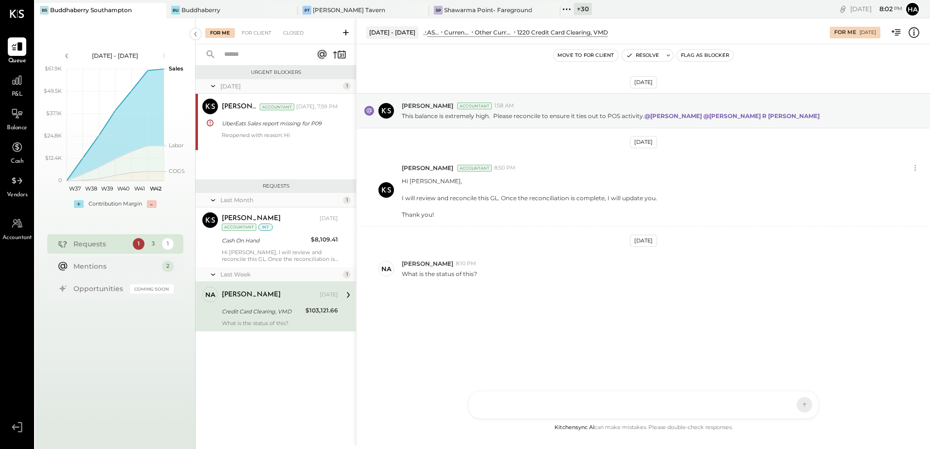
click at [550, 409] on div at bounding box center [634, 404] width 312 height 21
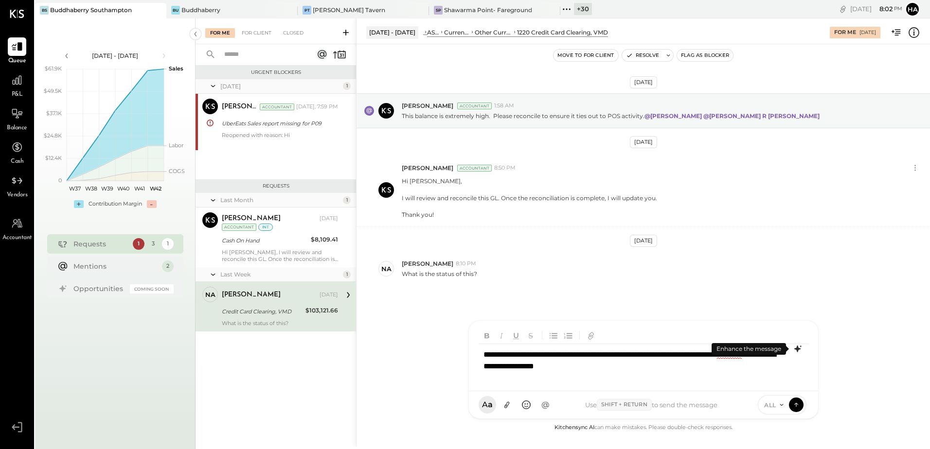
click at [796, 348] on icon at bounding box center [797, 349] width 6 height 7
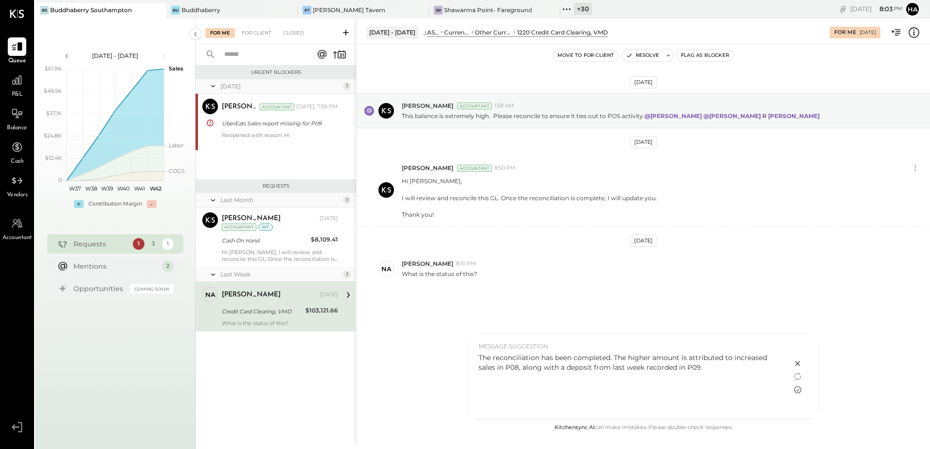
click at [797, 390] on icon at bounding box center [797, 390] width 7 height 7
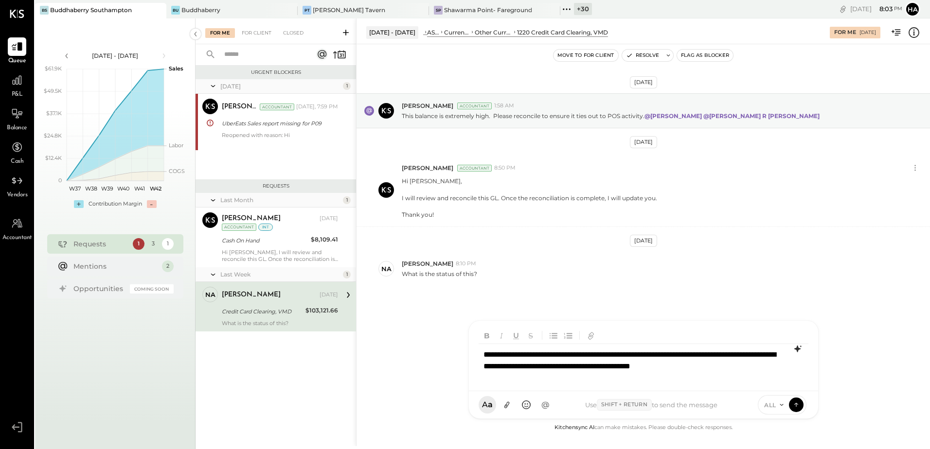
click at [748, 369] on div "**********" at bounding box center [643, 363] width 330 height 39
click at [741, 373] on div "**********" at bounding box center [643, 363] width 330 height 39
click at [796, 406] on icon at bounding box center [796, 405] width 0 height 4
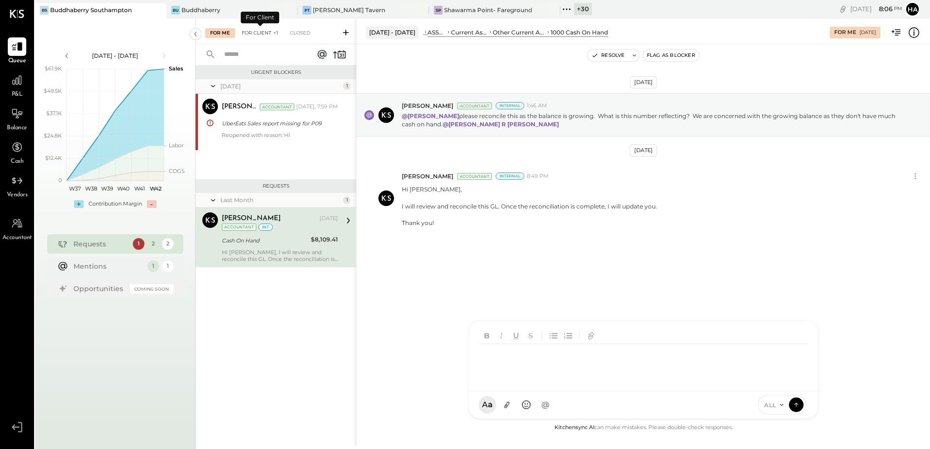
click at [253, 33] on div "For Client +1" at bounding box center [260, 33] width 46 height 10
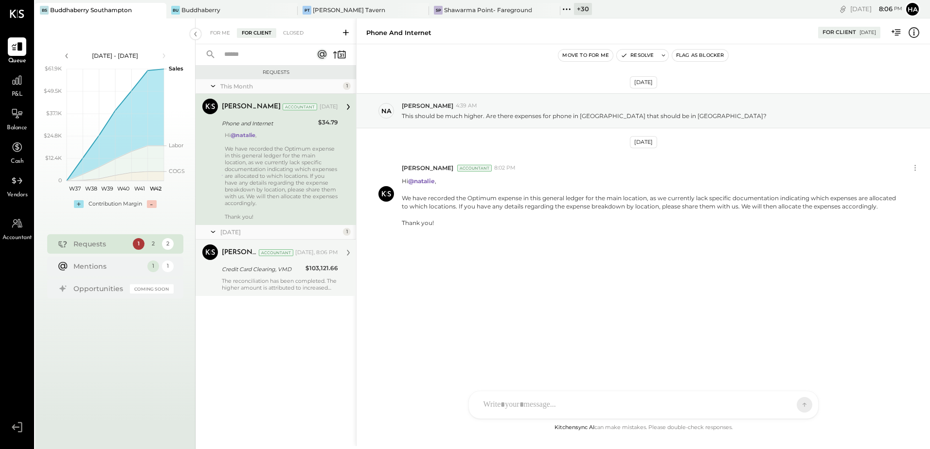
click at [272, 271] on div "Credit Card Clearing, VMD" at bounding box center [262, 270] width 81 height 10
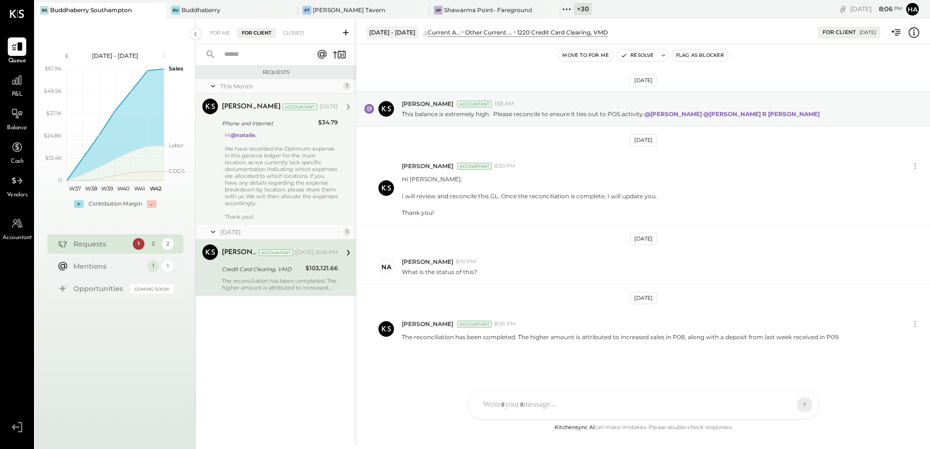
click at [262, 174] on div "Hi @natalie , We have recorded the Optimum expense in this general ledger for t…" at bounding box center [281, 176] width 113 height 88
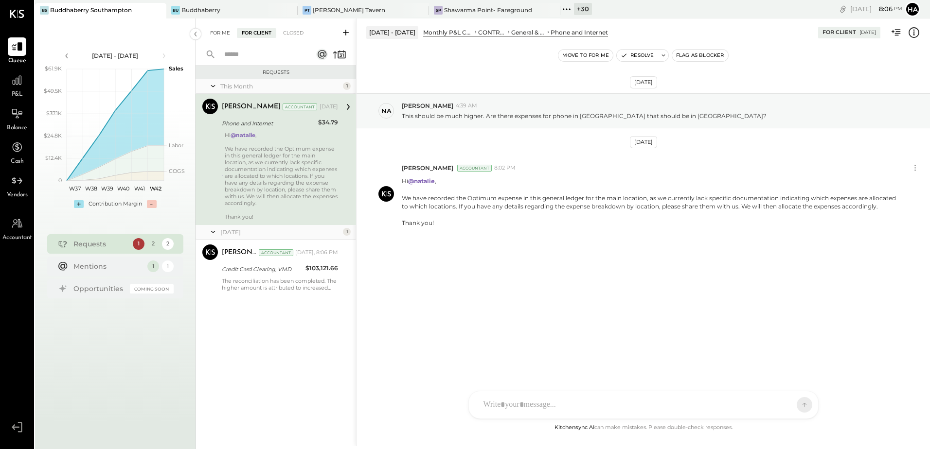
click at [221, 31] on div "For Me" at bounding box center [220, 33] width 30 height 10
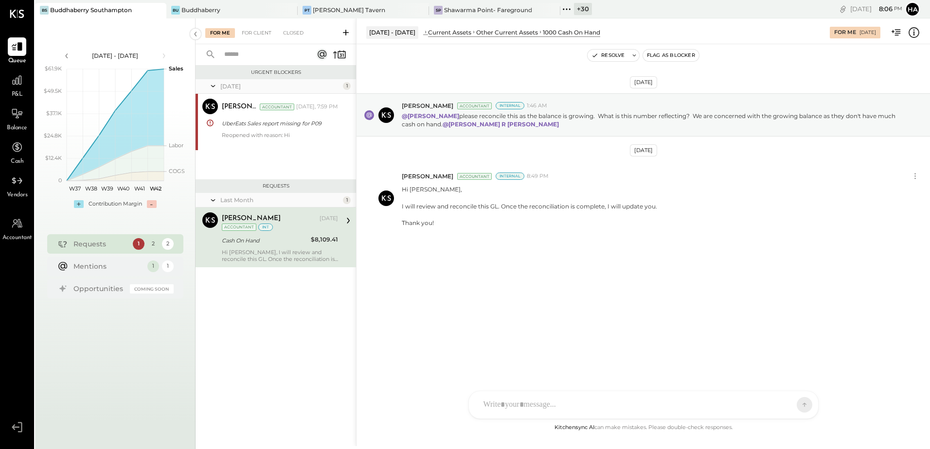
click at [290, 242] on div "Cash On Hand" at bounding box center [265, 241] width 86 height 10
click at [277, 123] on div "UberEats Sales report missing for P09" at bounding box center [278, 124] width 113 height 10
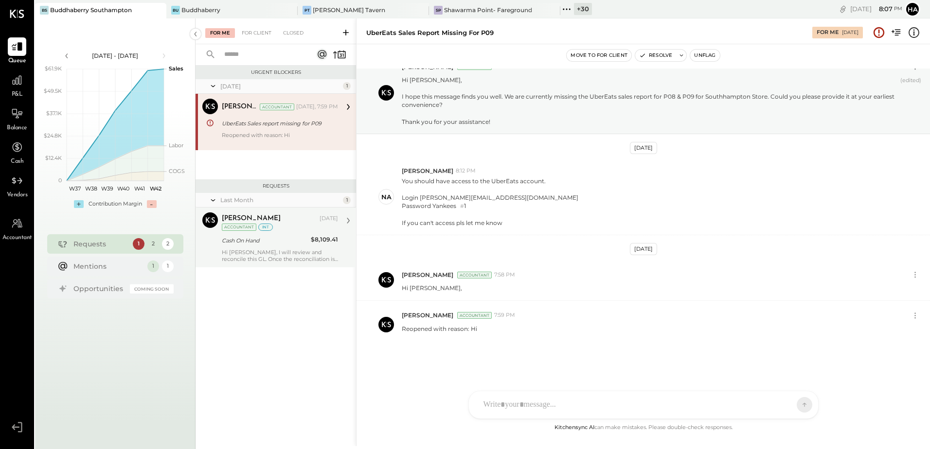
click at [262, 243] on div "Cash On Hand" at bounding box center [265, 241] width 86 height 10
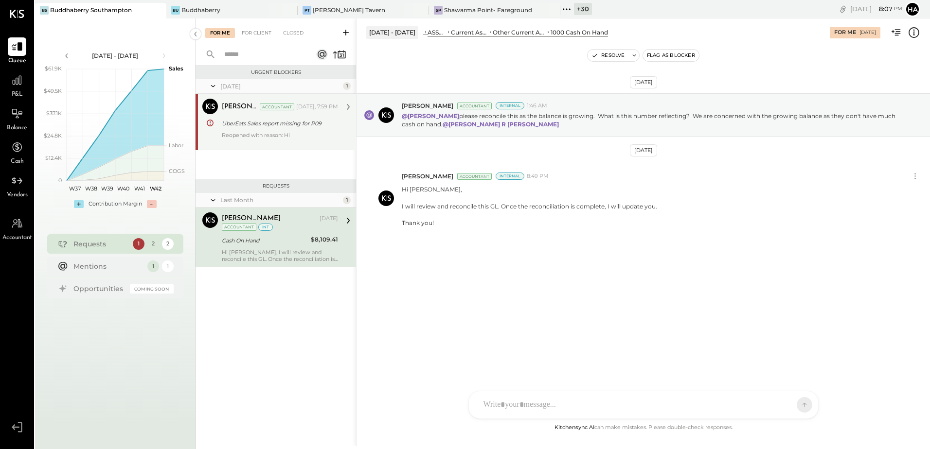
click at [288, 110] on div "Accountant" at bounding box center [277, 107] width 35 height 7
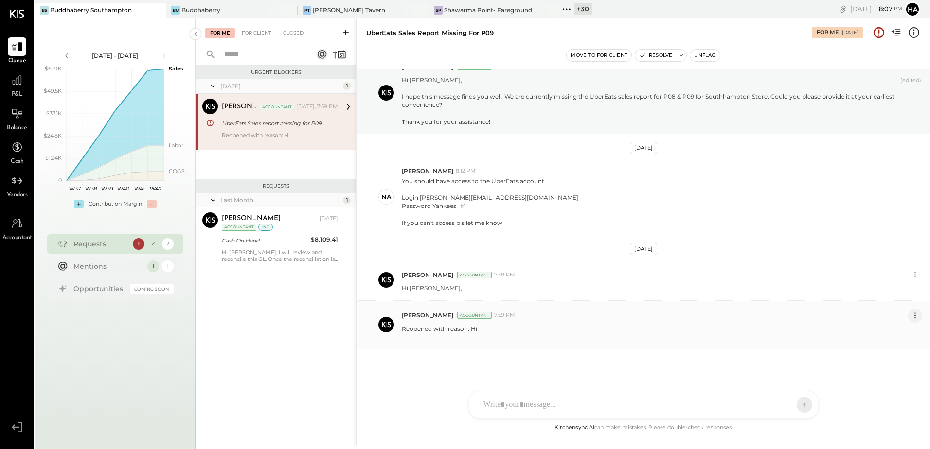
click at [914, 317] on icon at bounding box center [915, 316] width 10 height 10
click at [900, 350] on button "Delete Message..." at bounding box center [889, 348] width 66 height 16
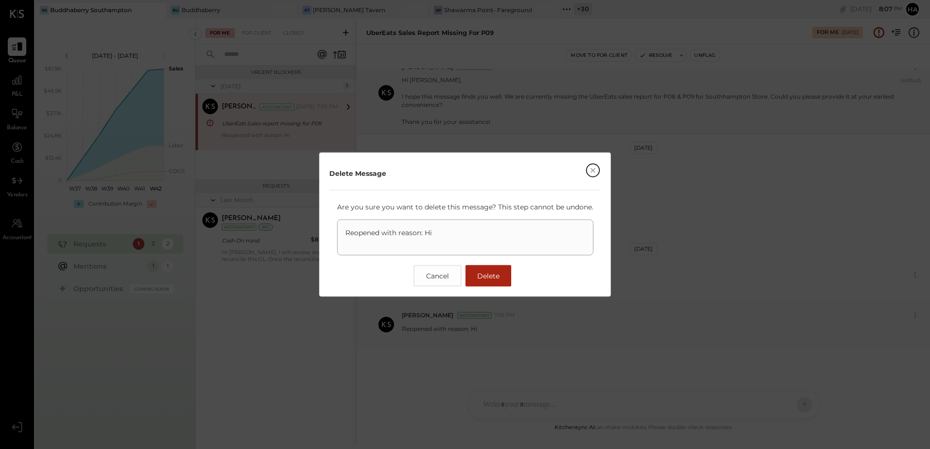
click at [484, 277] on span "Delete" at bounding box center [488, 276] width 22 height 9
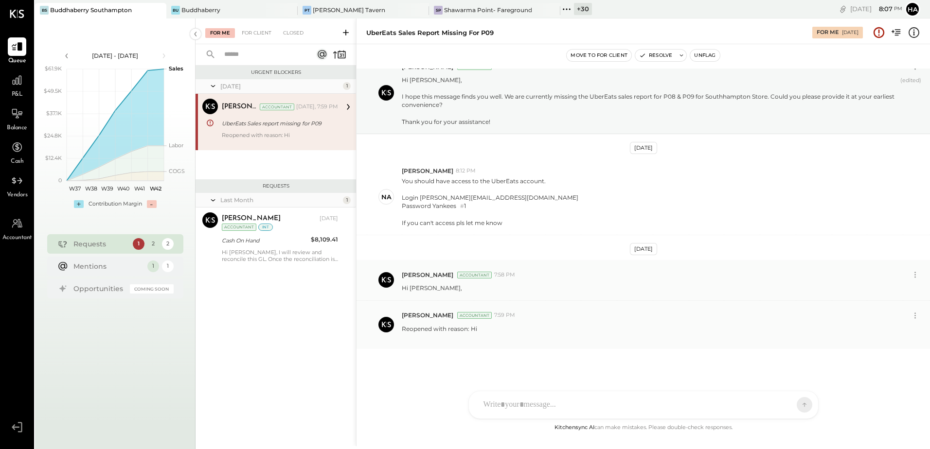
scroll to position [0, 0]
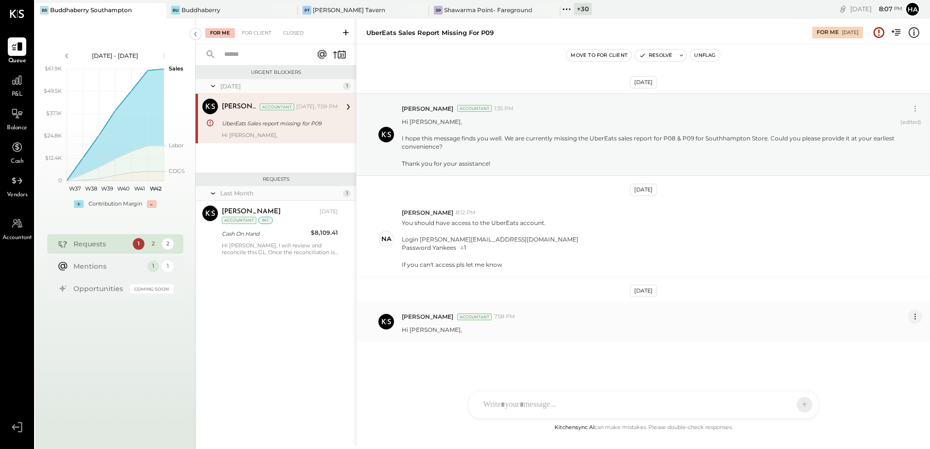
click at [918, 318] on icon at bounding box center [915, 317] width 10 height 10
click at [888, 349] on button "Delete Message..." at bounding box center [889, 350] width 66 height 16
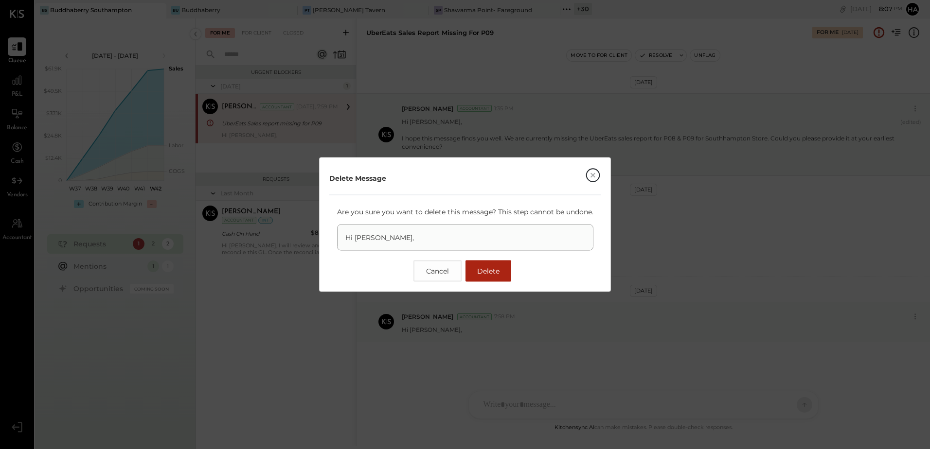
click at [477, 272] on span "Delete" at bounding box center [488, 271] width 22 height 9
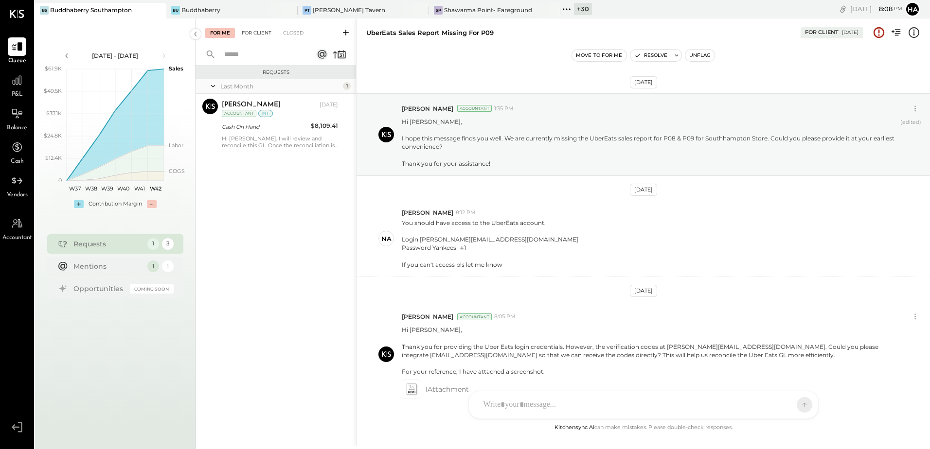
click at [265, 33] on div "For Client" at bounding box center [256, 33] width 39 height 10
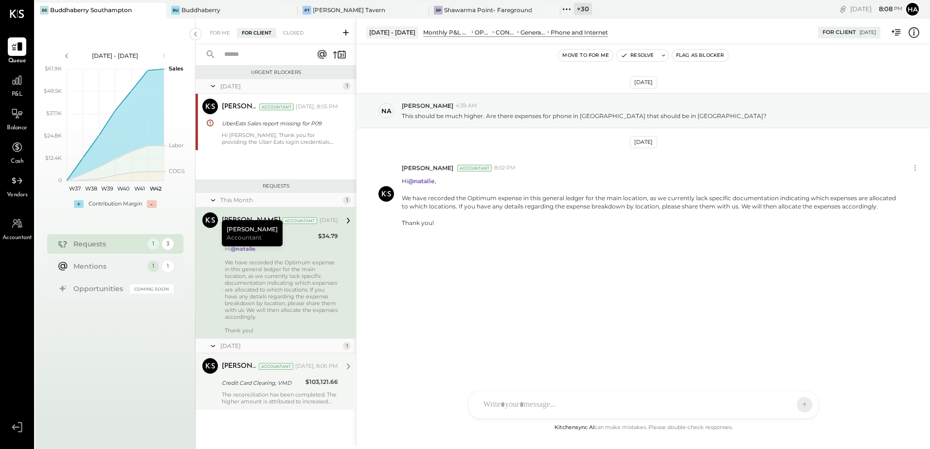
click at [282, 405] on div "The reconciliation has been completed. The higher amount is attributed to incre…" at bounding box center [280, 398] width 116 height 14
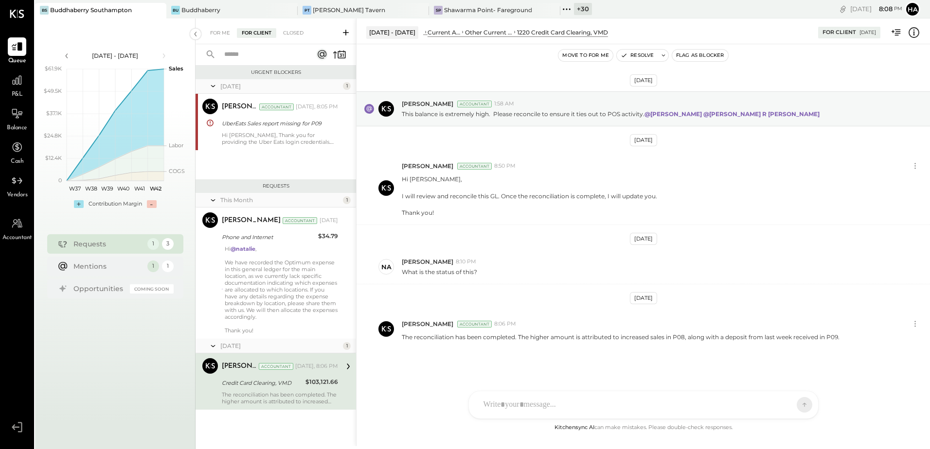
click at [579, 9] on div "+ 30" at bounding box center [583, 9] width 18 height 12
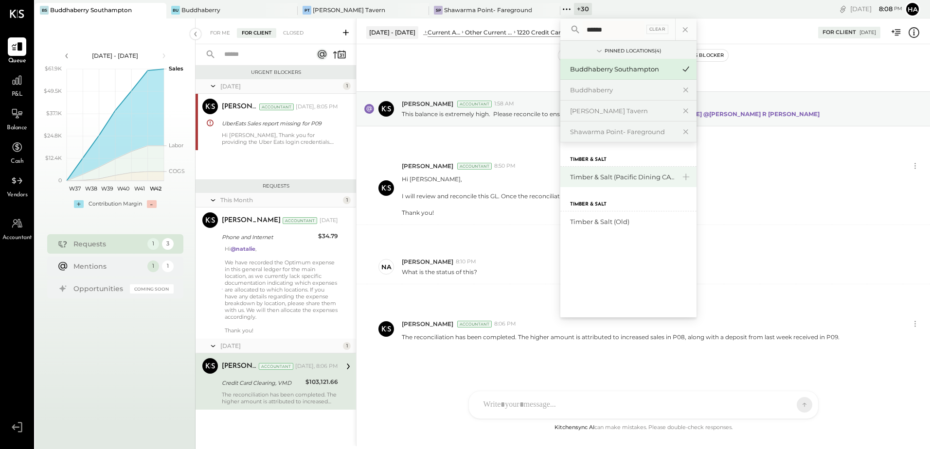
type input "******"
click at [607, 180] on div "Timber & Salt (Pacific Dining CA1 LLC)" at bounding box center [622, 177] width 105 height 9
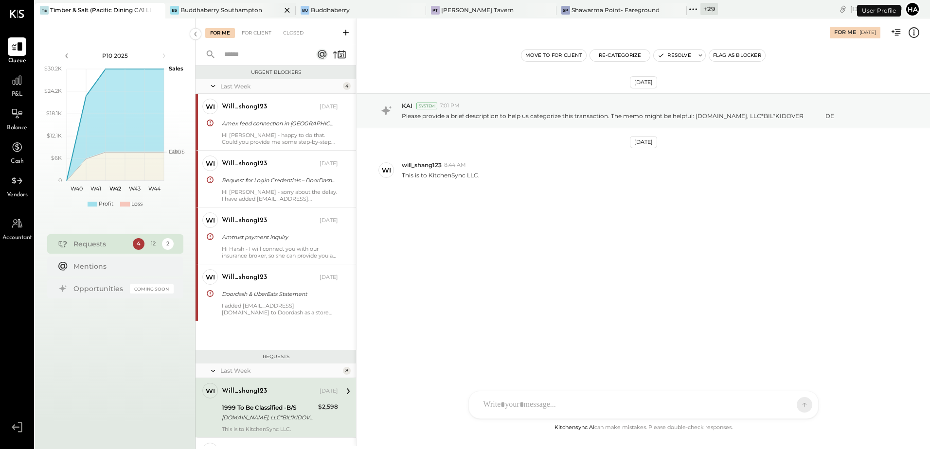
scroll to position [151, 0]
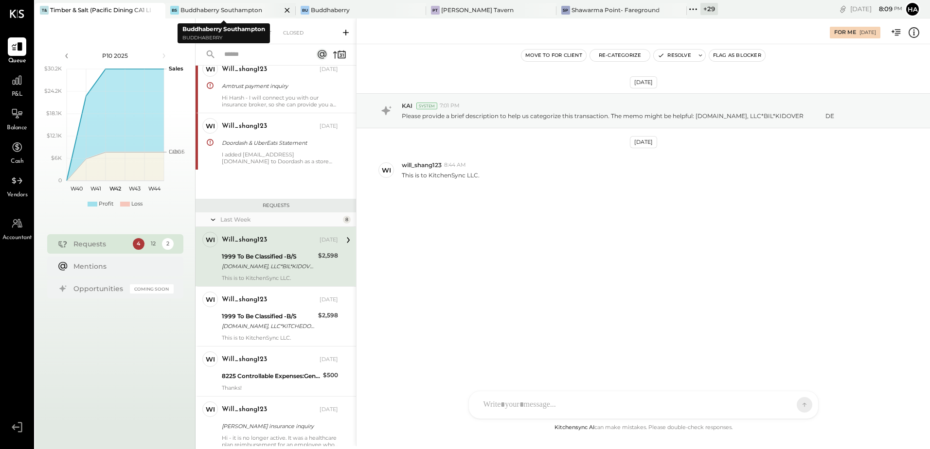
click at [281, 12] on icon at bounding box center [287, 10] width 12 height 12
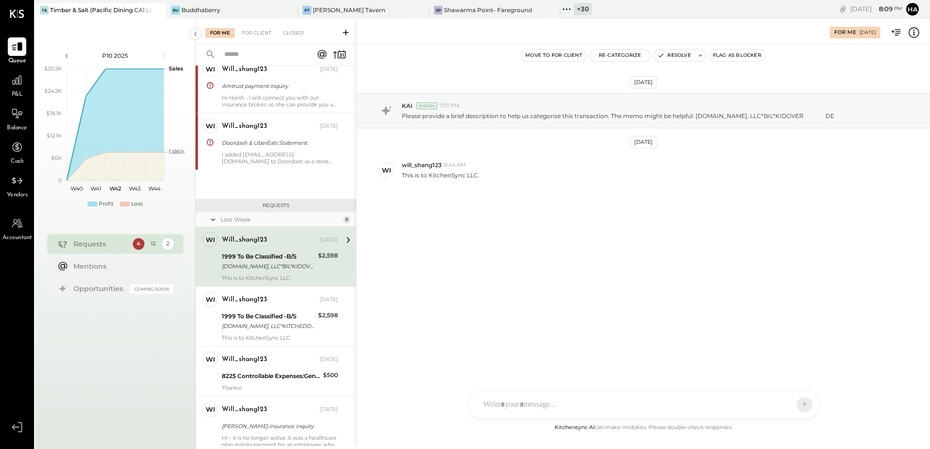
click at [279, 12] on div at bounding box center [281, 10] width 34 height 14
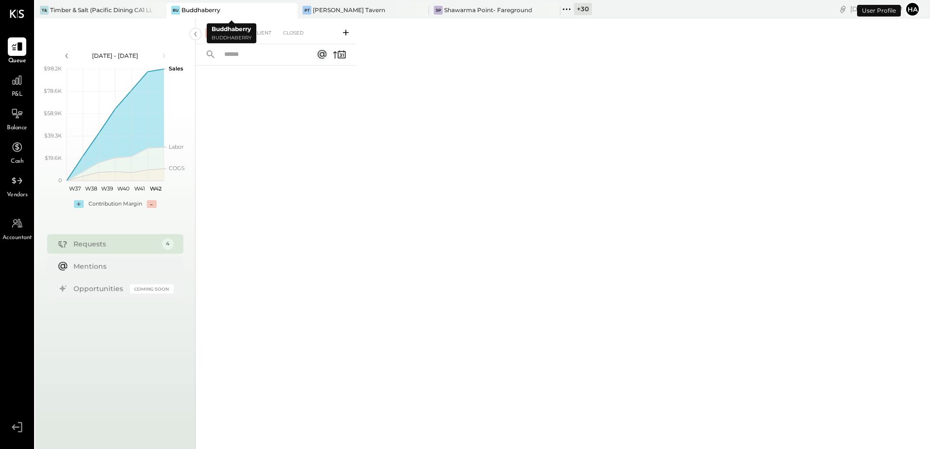
click at [290, 9] on icon at bounding box center [288, 10] width 5 height 5
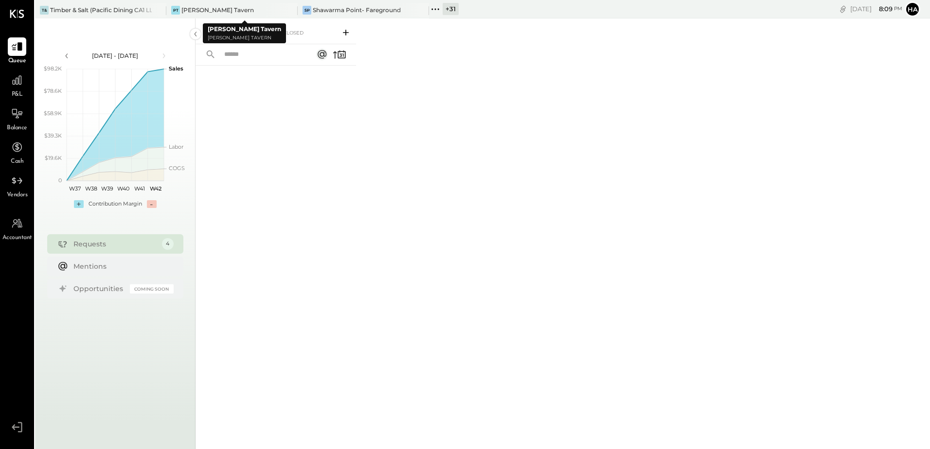
click at [290, 9] on icon at bounding box center [288, 10] width 5 height 5
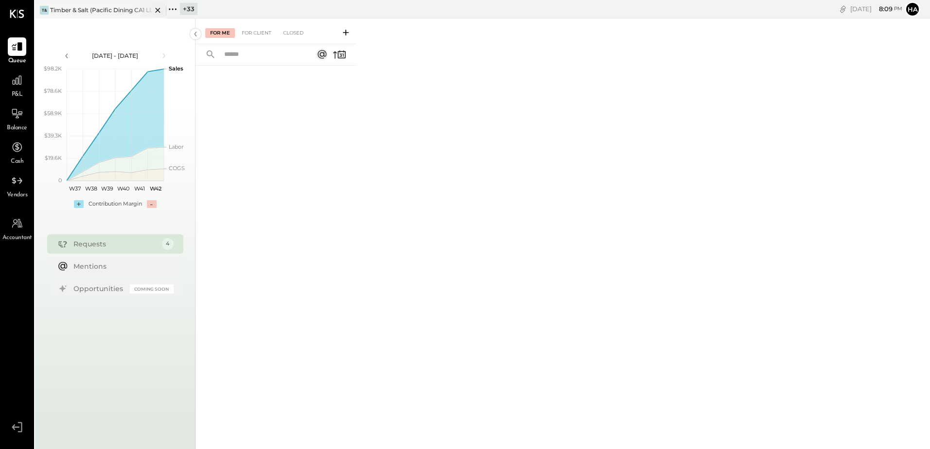
click at [122, 7] on div "Timber & Salt (Pacific Dining CA1 LLC)" at bounding box center [101, 10] width 102 height 8
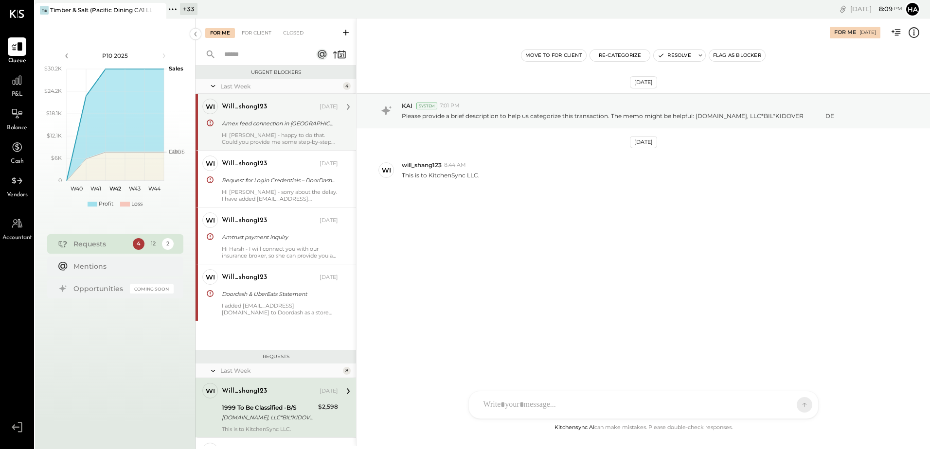
click at [263, 122] on div "Amex feed connection in QBO" at bounding box center [278, 124] width 113 height 10
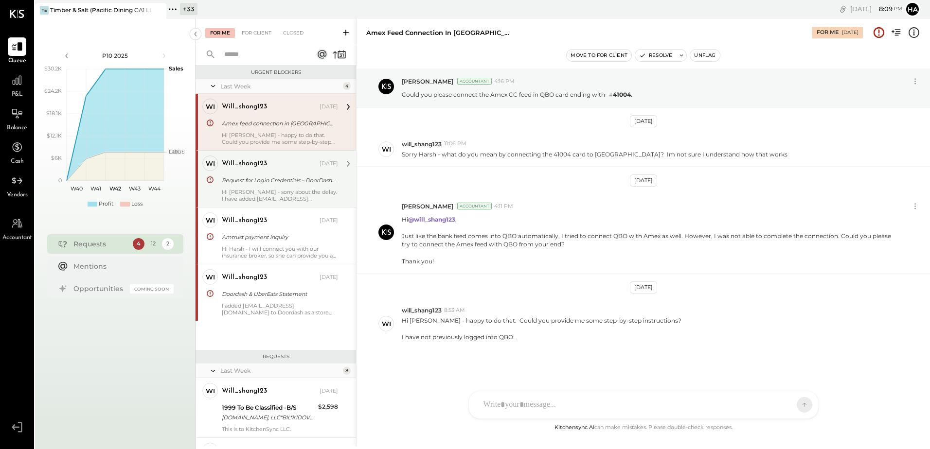
click at [278, 168] on div "will_shang123" at bounding box center [270, 164] width 96 height 10
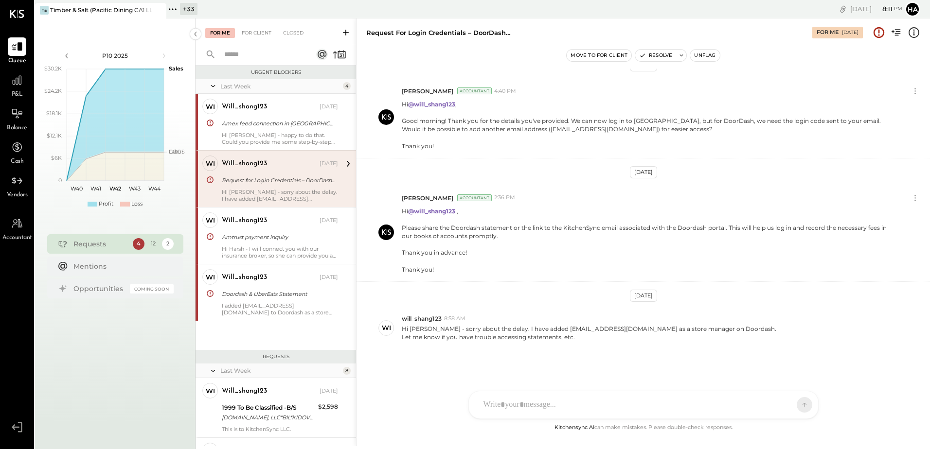
click at [532, 401] on div at bounding box center [634, 404] width 312 height 21
click at [410, 381] on div "Jul 24th, 2025 Dev Shah Accountant 7:30 PM Hi Will, We kindly request the login…" at bounding box center [642, 246] width 573 height 354
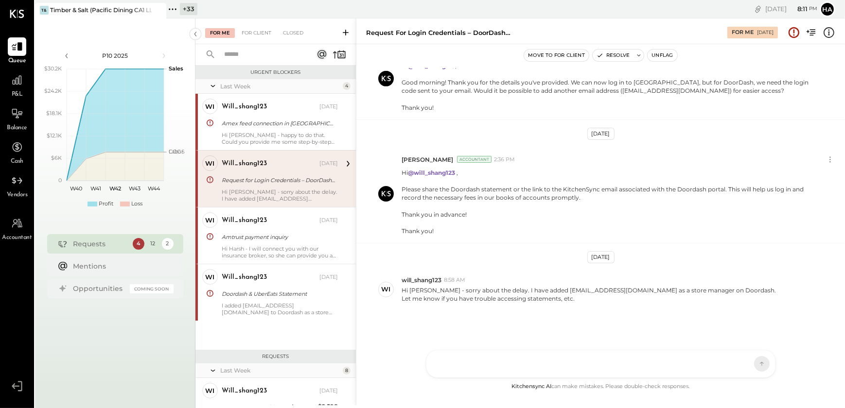
scroll to position [844, 0]
click at [475, 366] on div "HT Harsh Talajiya CR Chintan R Dave W will_shang123 Y yutaro-n MB Manoj Bhagat …" at bounding box center [601, 364] width 350 height 28
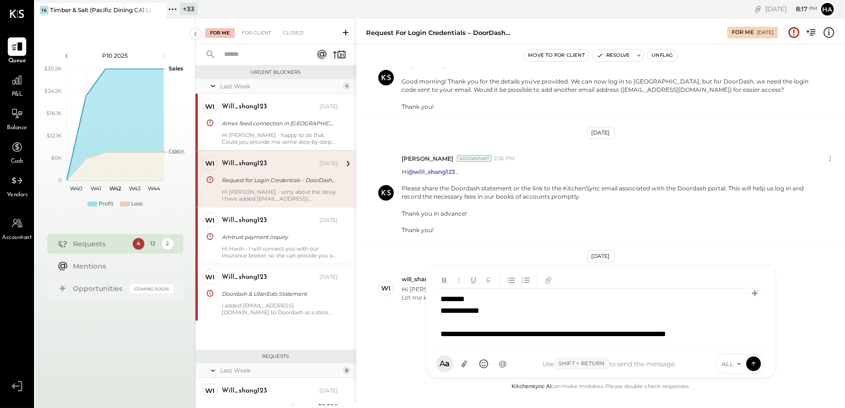
scroll to position [0, 0]
click at [756, 292] on icon at bounding box center [755, 294] width 12 height 12
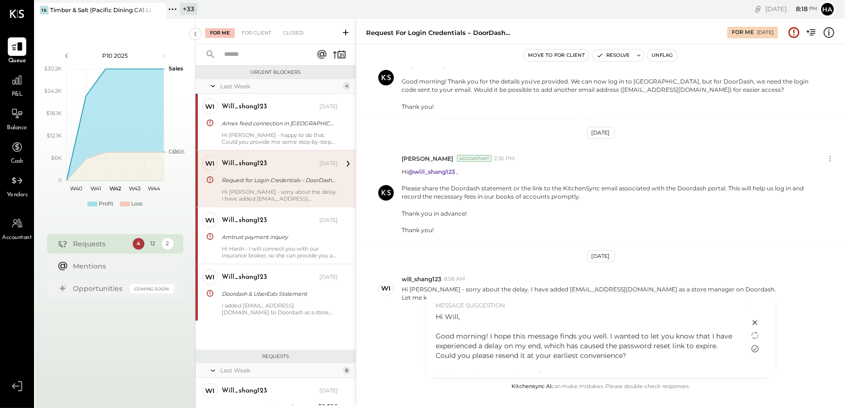
click at [755, 347] on icon at bounding box center [755, 349] width 12 height 12
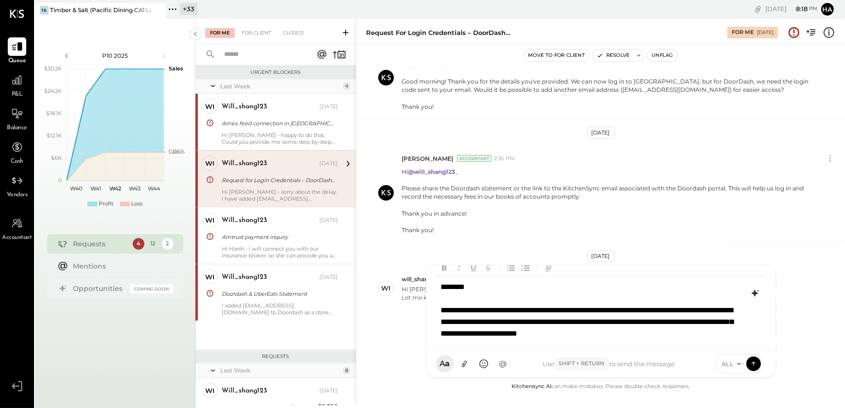
click at [488, 283] on div "**********" at bounding box center [600, 311] width 329 height 68
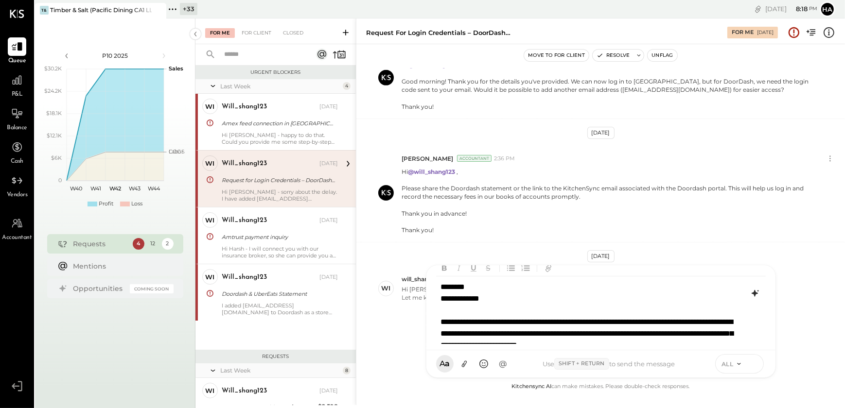
click at [756, 364] on icon at bounding box center [753, 364] width 9 height 10
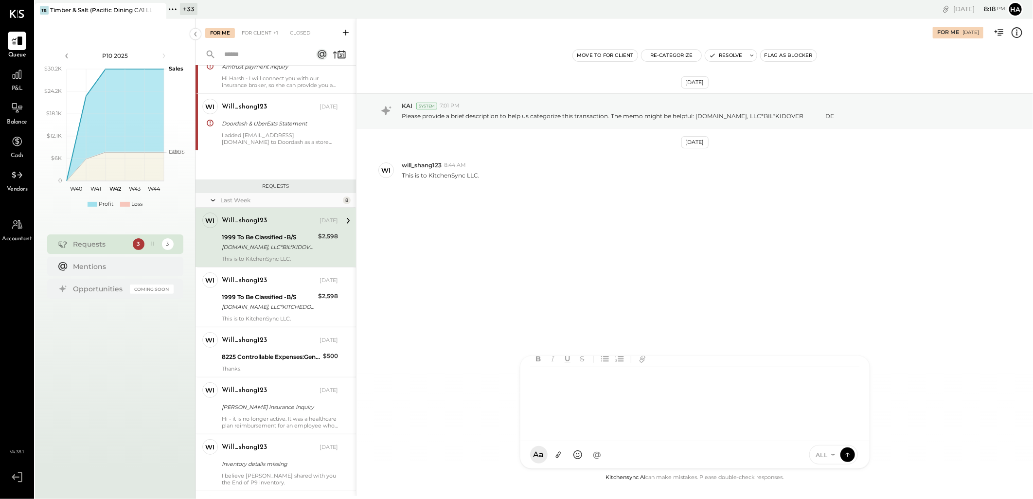
scroll to position [12, 0]
click at [504, 251] on div "Oct 6th, 2025 KAI System 7:01 PM Please provide a brief description to help us …" at bounding box center [694, 165] width 676 height 192
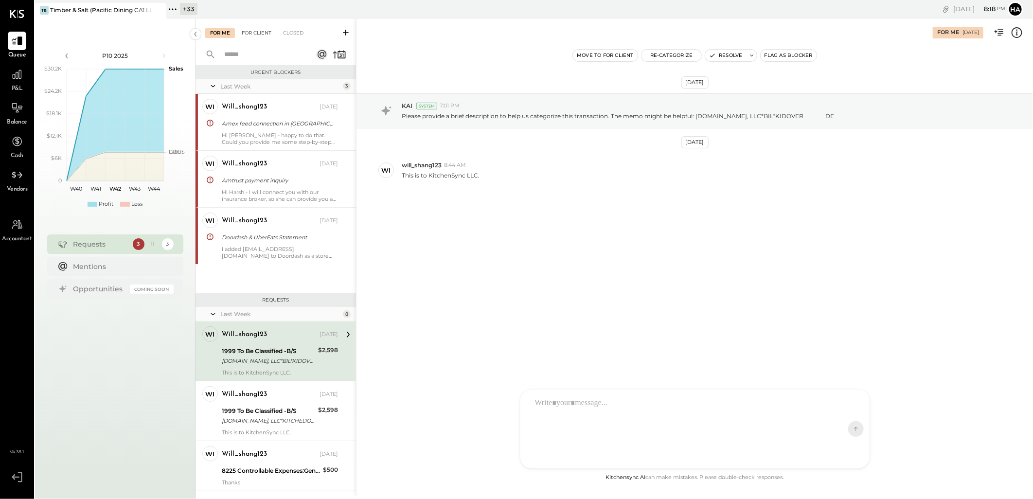
click at [256, 33] on div "For Client" at bounding box center [256, 33] width 39 height 10
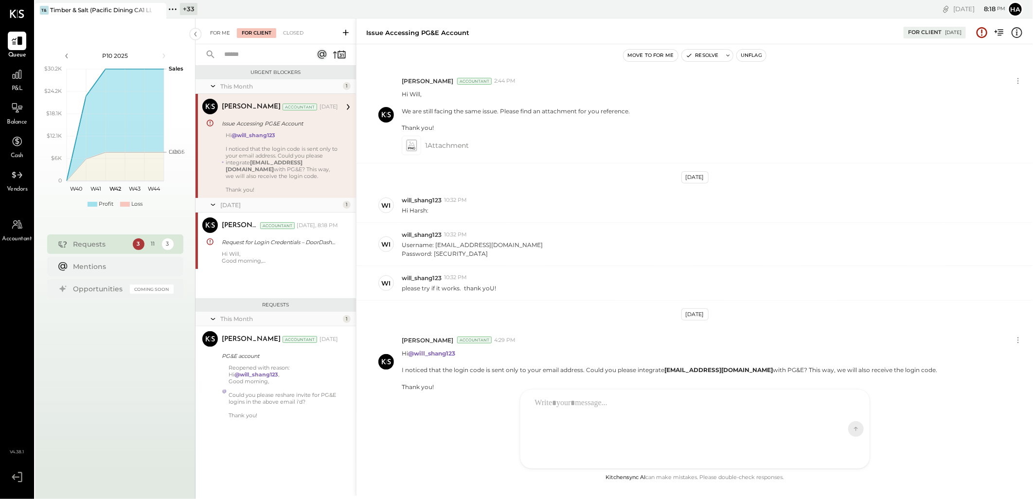
click at [225, 28] on div "For Me" at bounding box center [220, 33] width 30 height 10
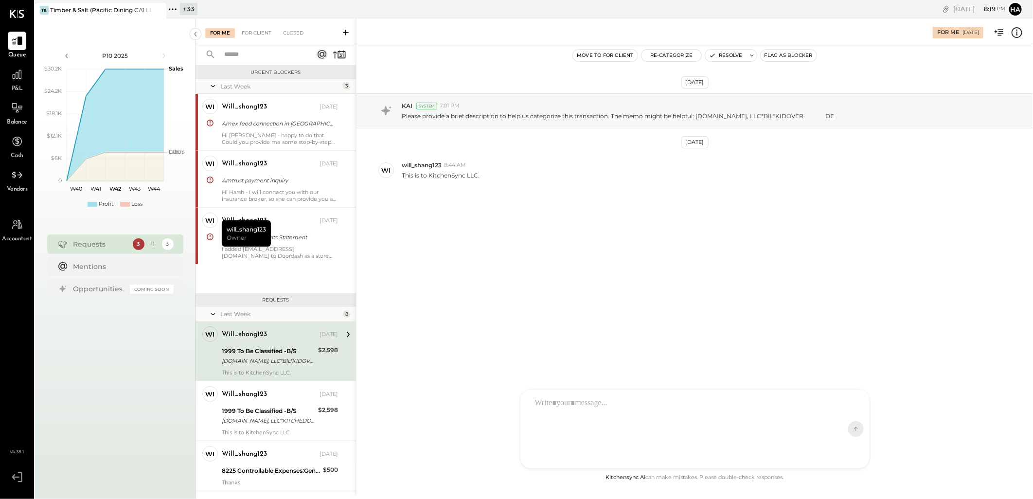
click at [274, 353] on div "1999 To Be Classified -B/S" at bounding box center [268, 351] width 93 height 10
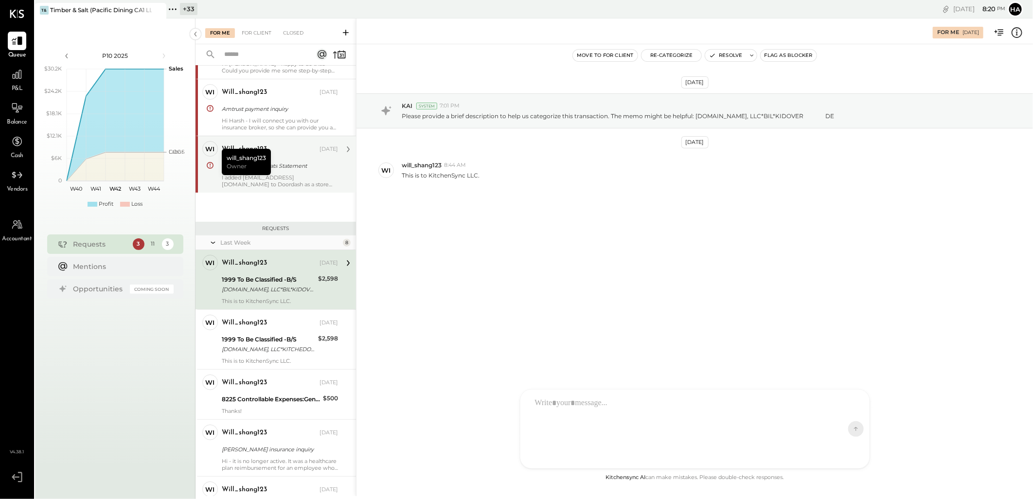
scroll to position [108, 0]
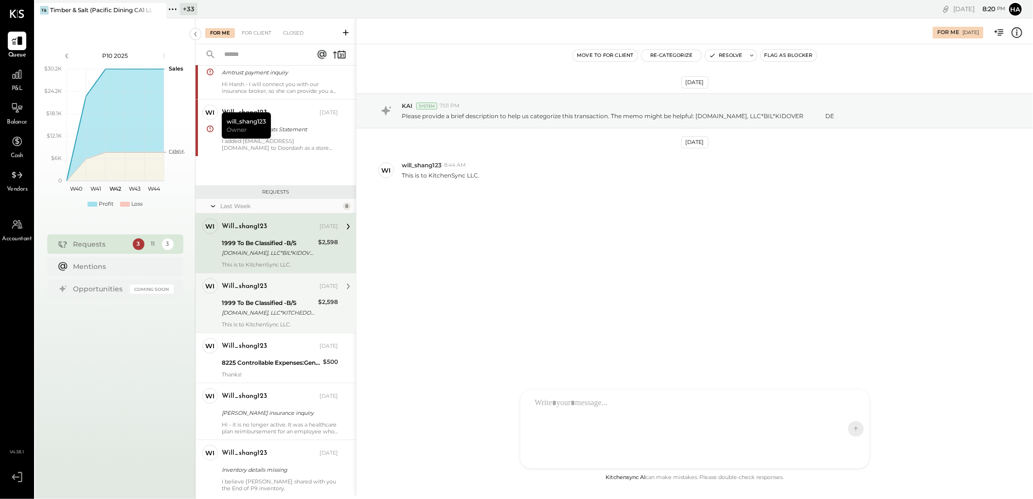
click at [281, 301] on div "1999 To Be Classified -B/S" at bounding box center [268, 303] width 93 height 10
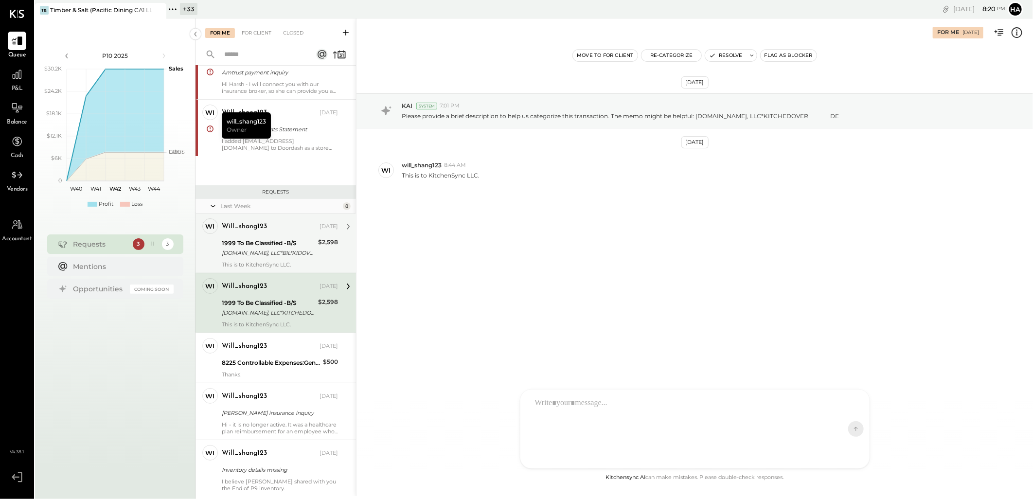
click at [279, 247] on div "1999 To Be Classified -B/S" at bounding box center [268, 243] width 93 height 10
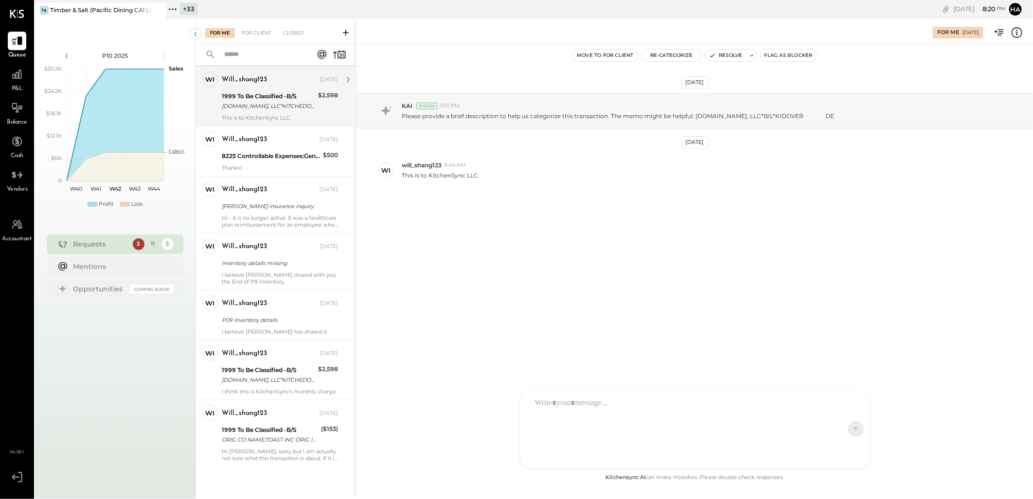
scroll to position [321, 0]
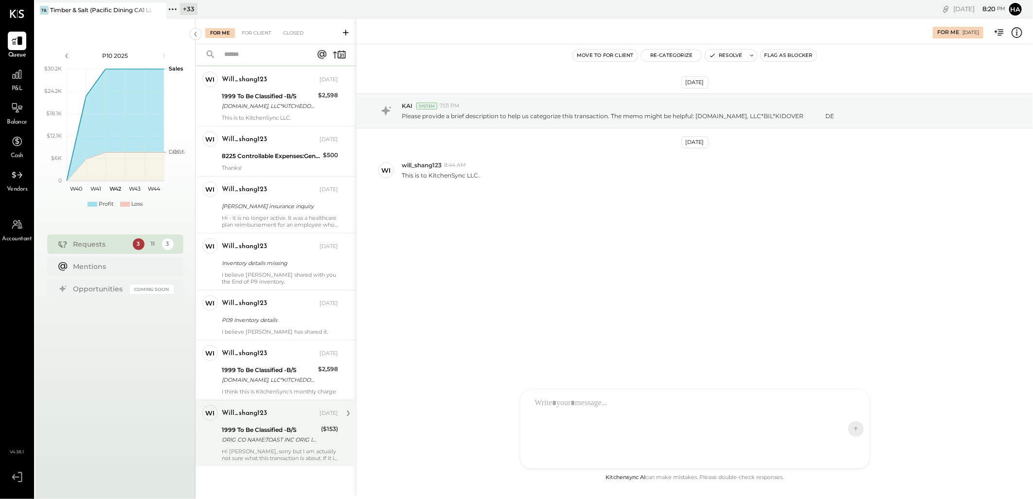
click at [289, 449] on div "Hi Kai, sorry but I am actually not sure what this transaction is about. If it …" at bounding box center [280, 455] width 116 height 14
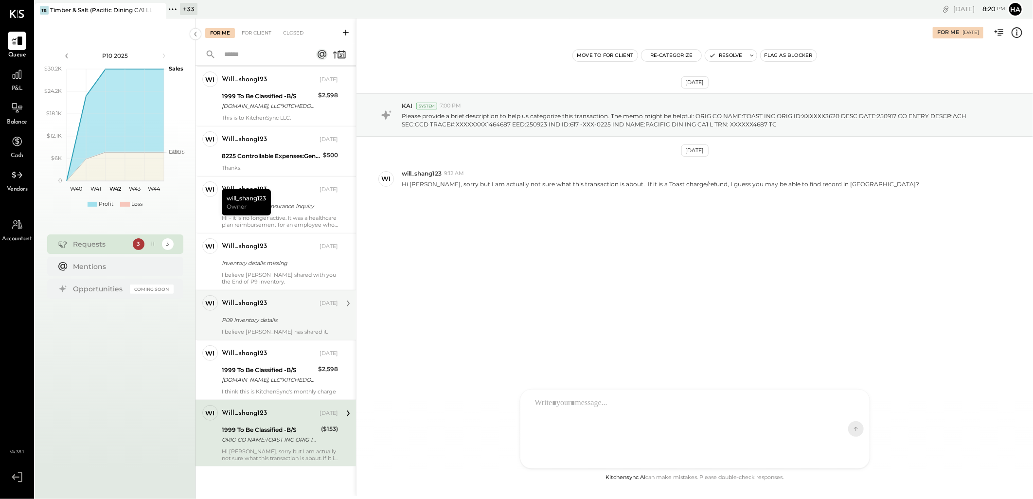
click at [287, 315] on div "P09 Inventory details" at bounding box center [278, 320] width 113 height 10
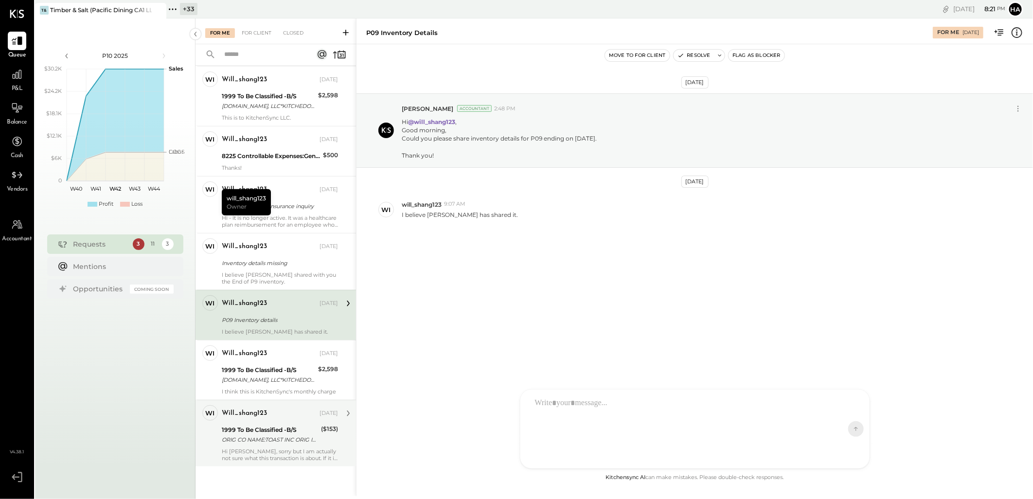
click at [610, 399] on div at bounding box center [686, 428] width 312 height 73
click at [849, 400] on icon at bounding box center [849, 399] width 12 height 12
click at [848, 441] on icon at bounding box center [848, 439] width 7 height 7
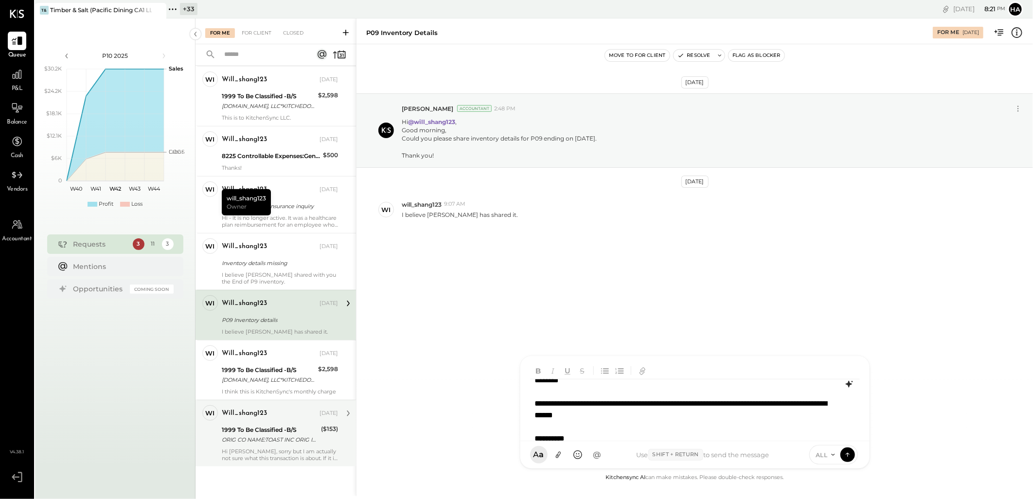
scroll to position [12, 0]
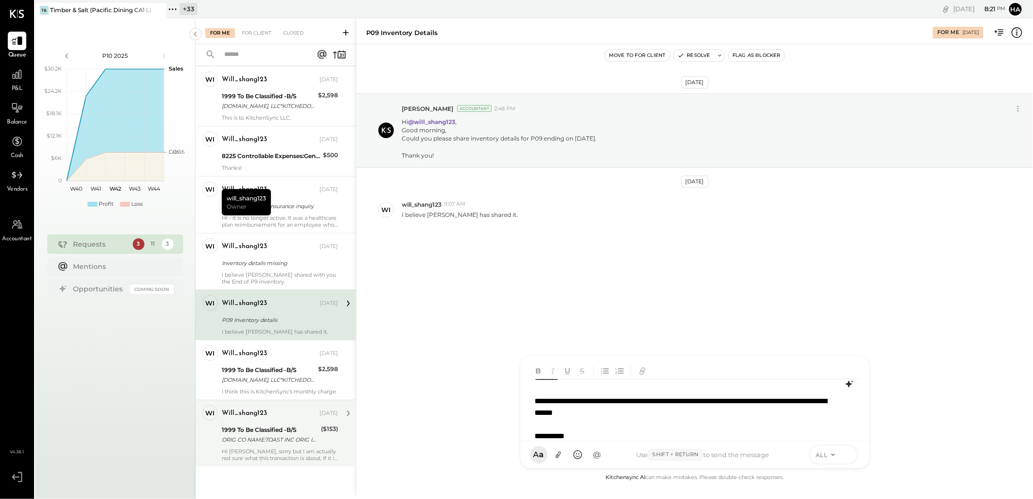
click at [845, 449] on icon at bounding box center [847, 454] width 9 height 10
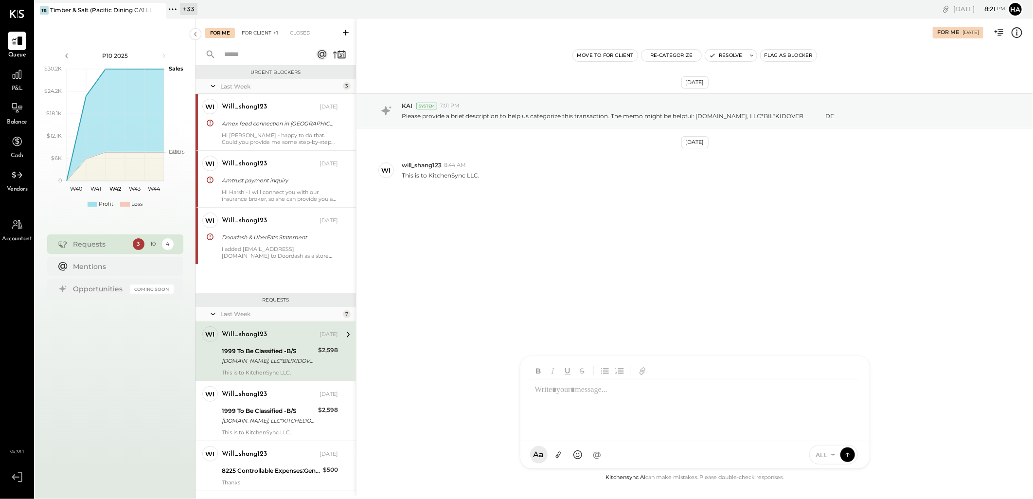
click at [254, 31] on div "For Client +1" at bounding box center [260, 33] width 46 height 10
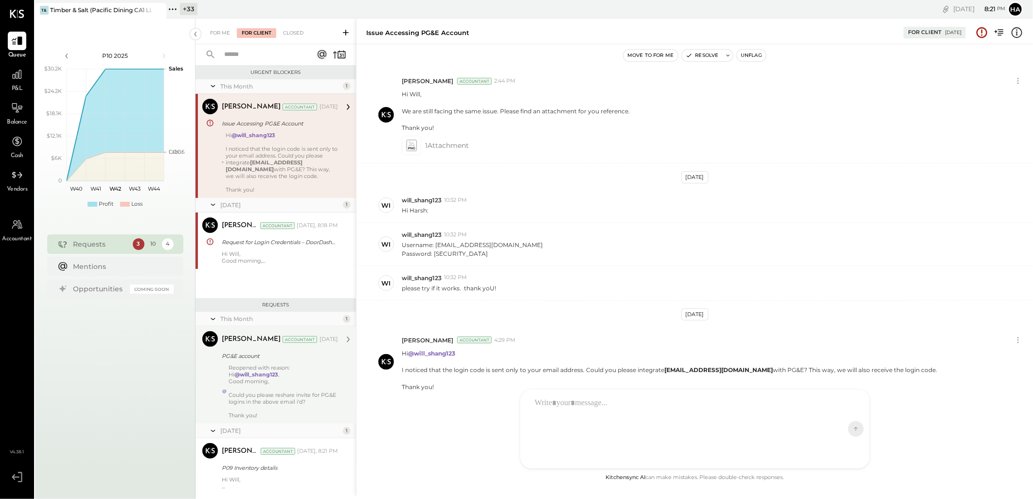
scroll to position [27, 0]
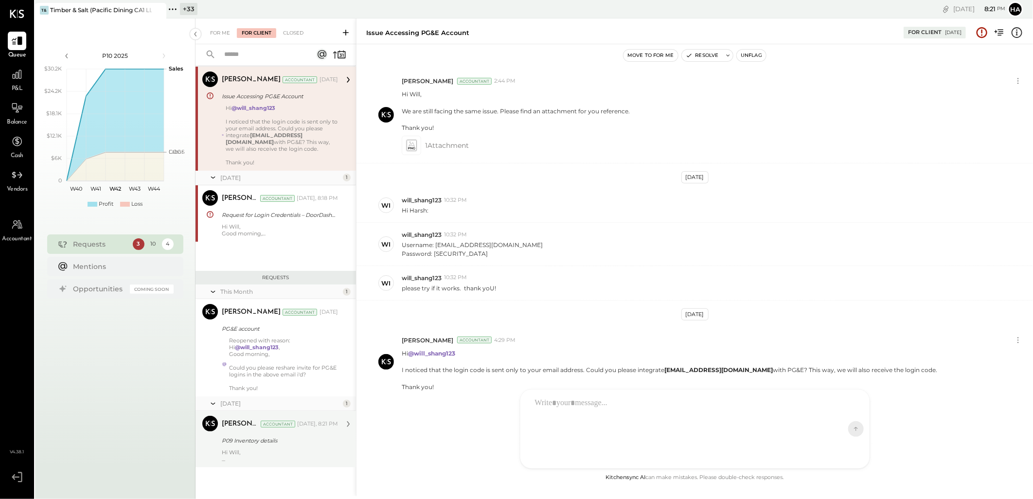
click at [274, 439] on div "P09 Inventory details" at bounding box center [278, 441] width 113 height 10
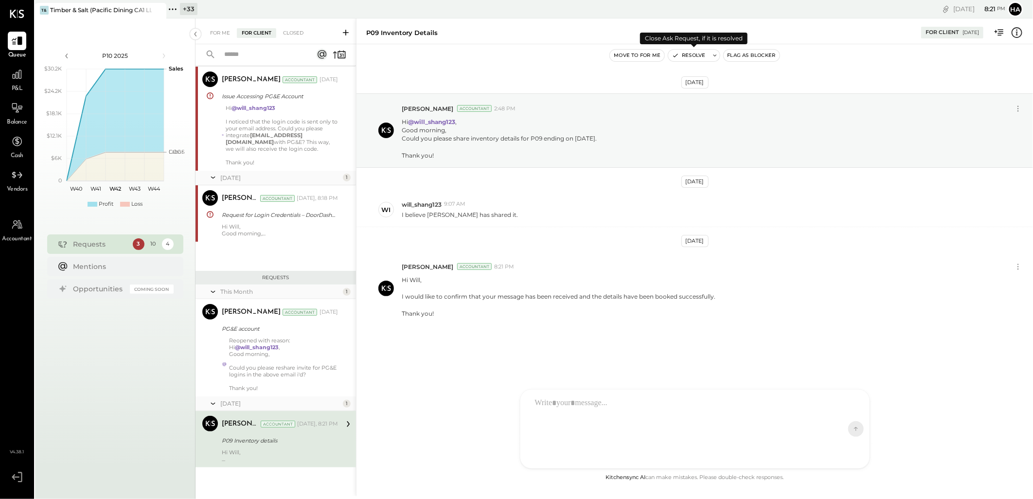
click at [691, 56] on button "Resolve" at bounding box center [688, 56] width 41 height 12
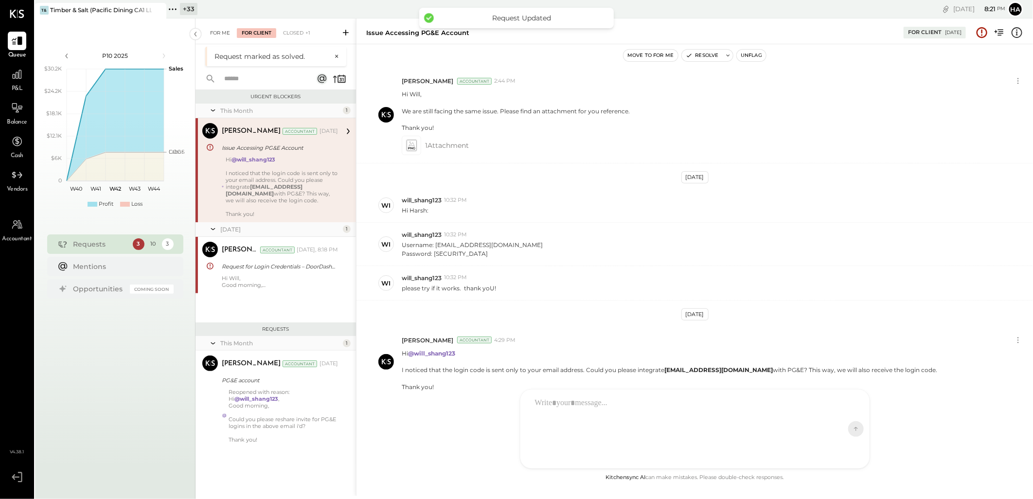
click at [217, 30] on div "For Me" at bounding box center [220, 33] width 30 height 10
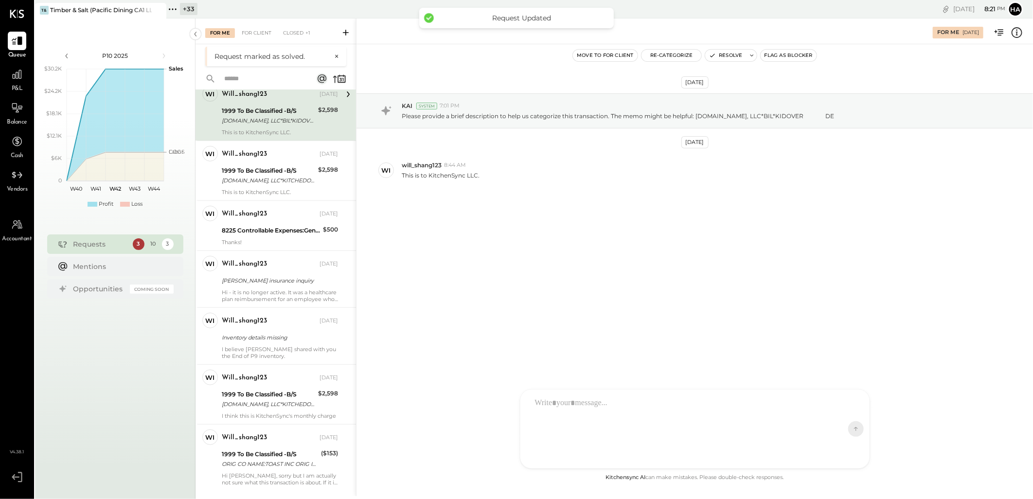
scroll to position [270, 0]
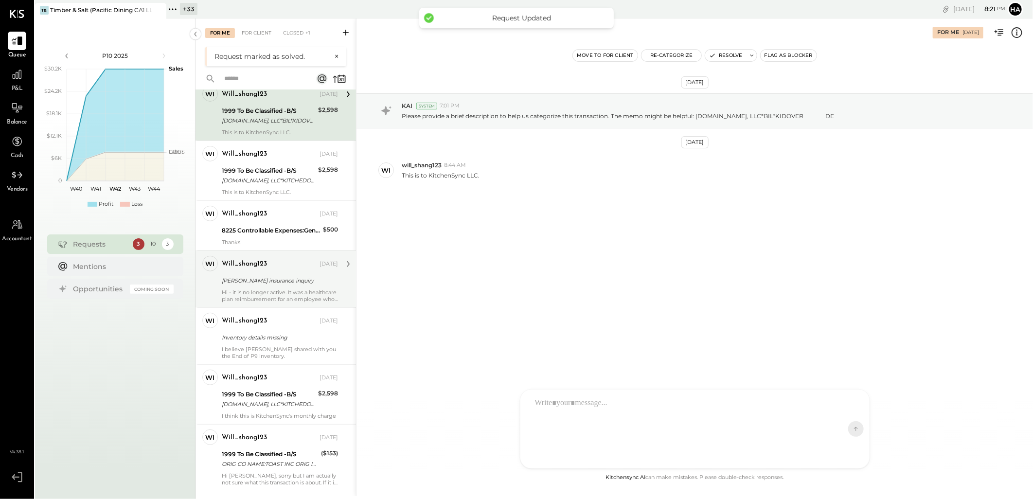
click at [265, 276] on div "Kaiser insurance inquiry" at bounding box center [278, 281] width 113 height 10
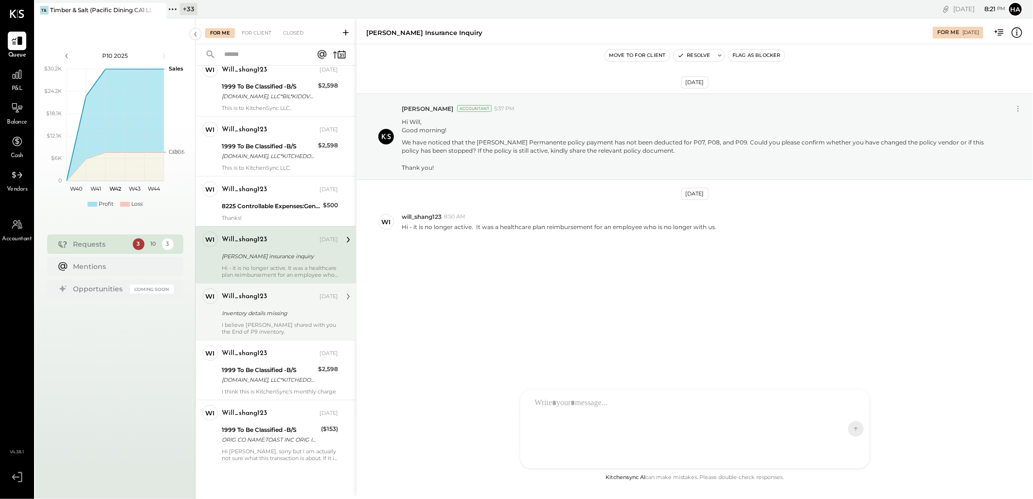
click at [295, 308] on div "Inventory details missing" at bounding box center [278, 313] width 113 height 10
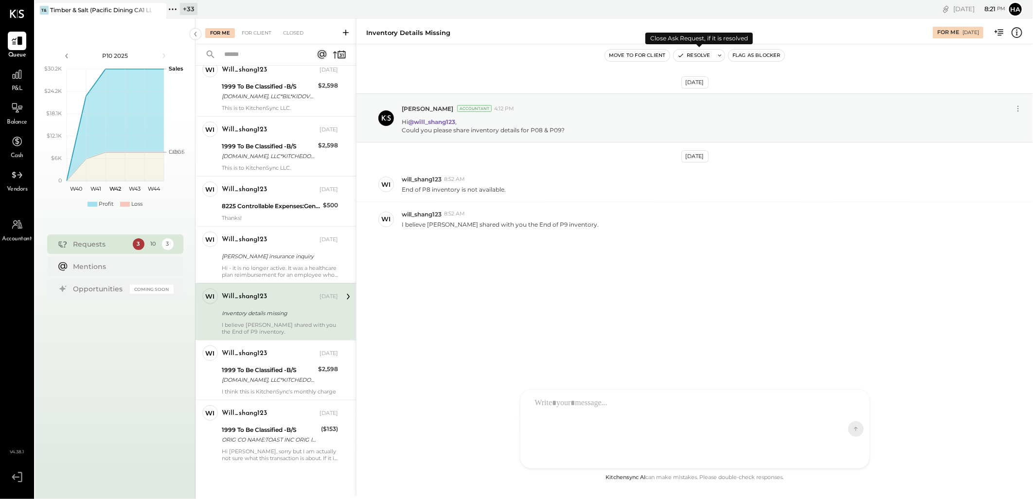
click at [705, 52] on button "Resolve" at bounding box center [693, 56] width 41 height 12
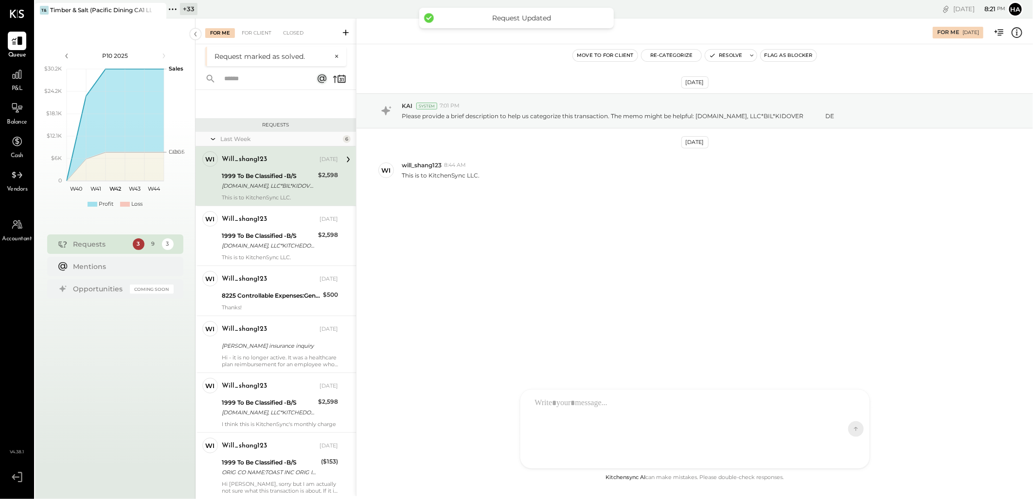
scroll to position [214, 0]
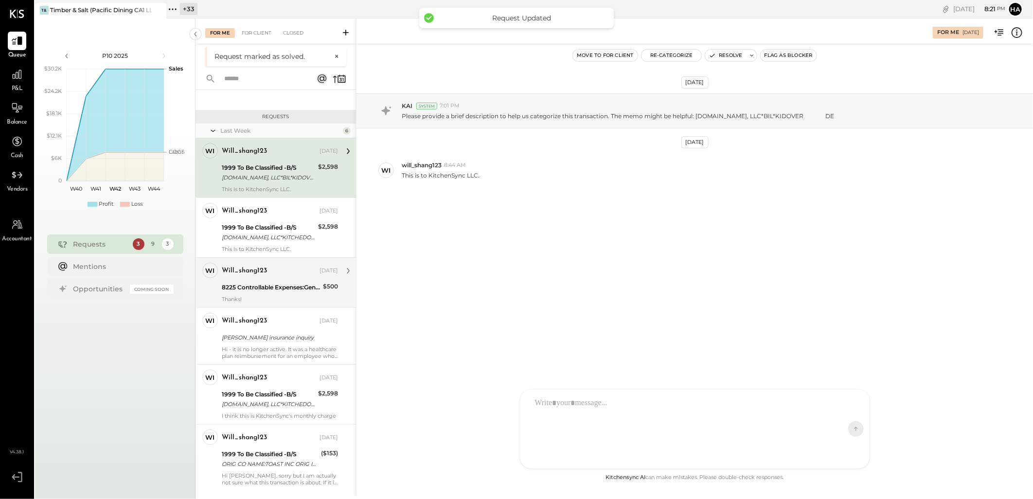
click at [275, 274] on div "will_shang123 Oct 11, 2025 8225 Controllable Expenses:General & Administrative …" at bounding box center [280, 283] width 116 height 40
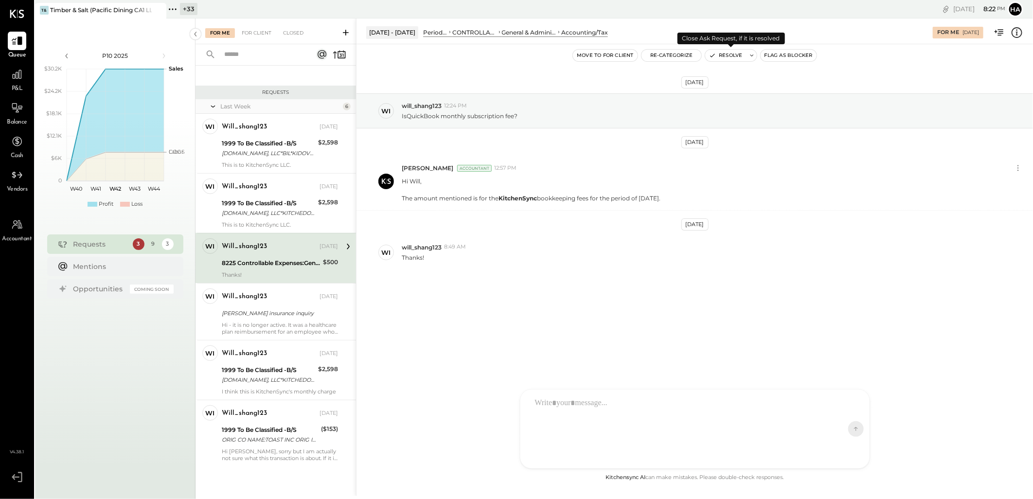
click at [730, 56] on button "Resolve" at bounding box center [725, 56] width 41 height 12
